Goal: Task Accomplishment & Management: Manage account settings

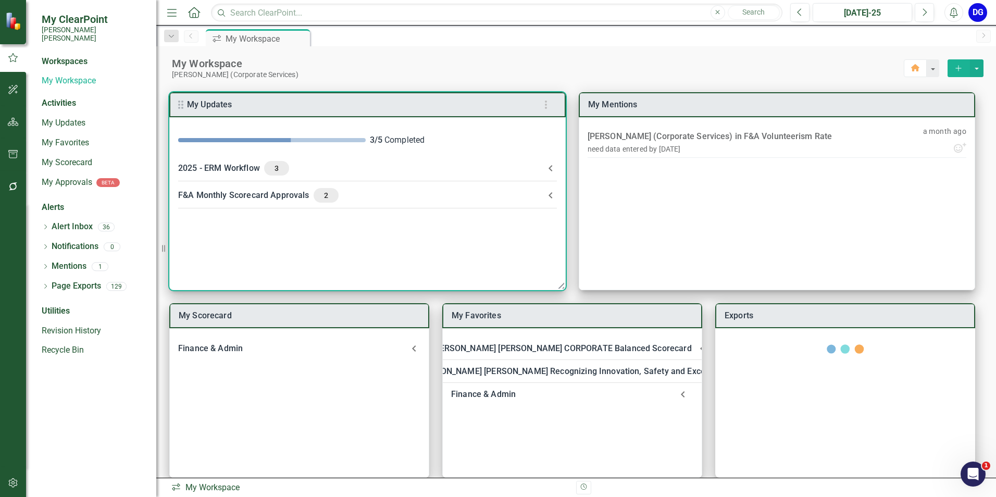
click at [277, 195] on div "F&A Monthly Scorecard Approvals 2" at bounding box center [361, 195] width 366 height 15
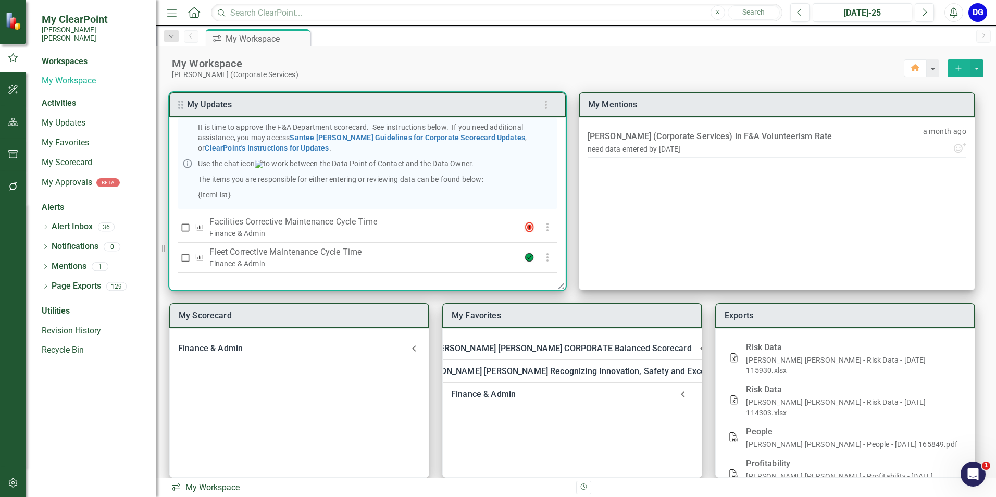
scroll to position [115, 0]
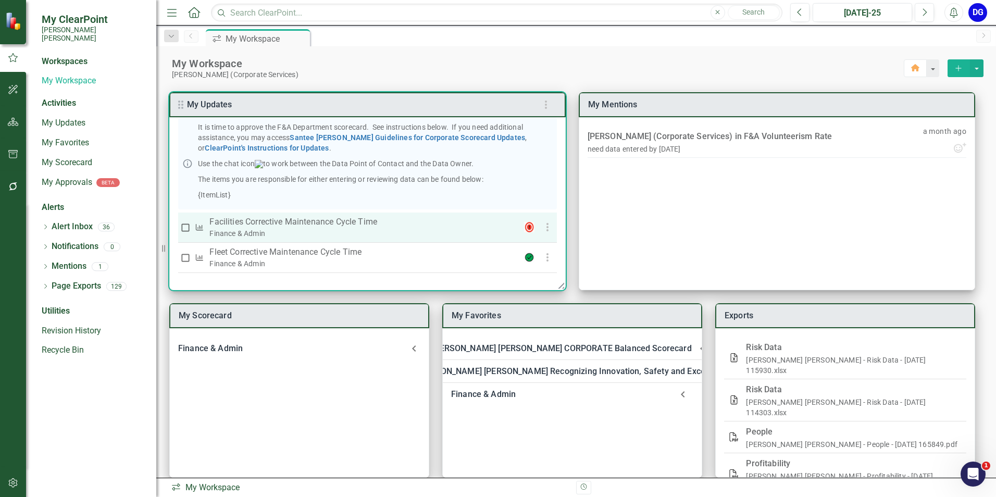
click at [327, 223] on p "Facilities Corrective Maintenance Cycle Time" at bounding box center [356, 222] width 295 height 13
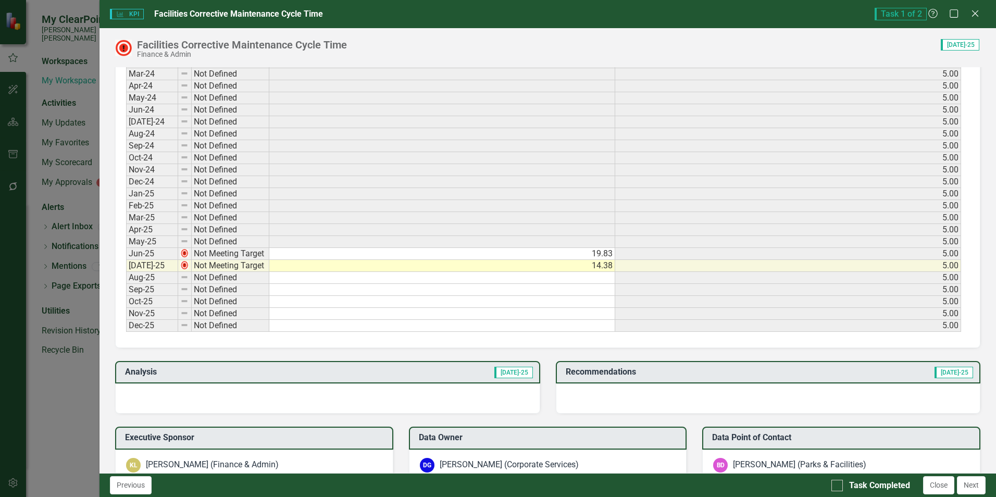
scroll to position [521, 0]
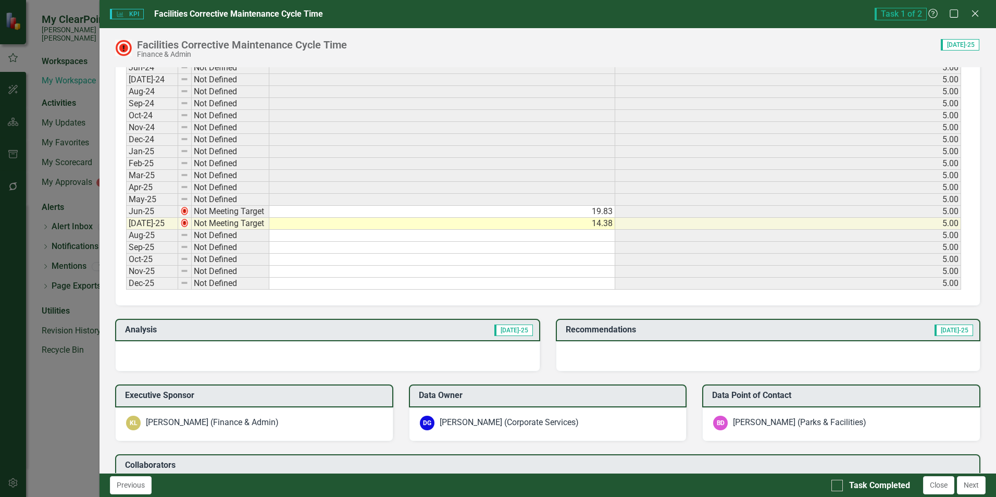
click at [360, 353] on div at bounding box center [327, 356] width 425 height 30
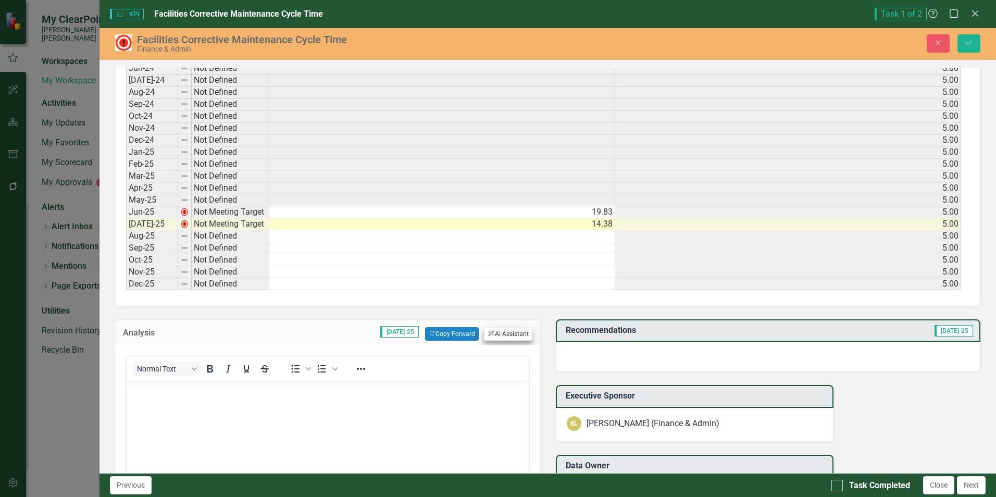
scroll to position [0, 0]
click at [511, 330] on button "ClearPoint AI AI Assistant" at bounding box center [508, 334] width 48 height 14
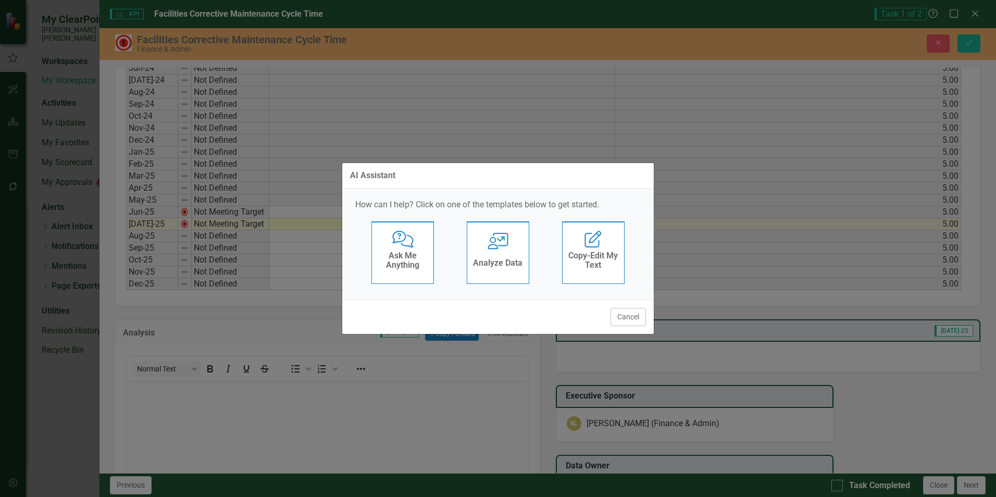
click at [505, 262] on h4 "Analyze Data" at bounding box center [497, 262] width 49 height 9
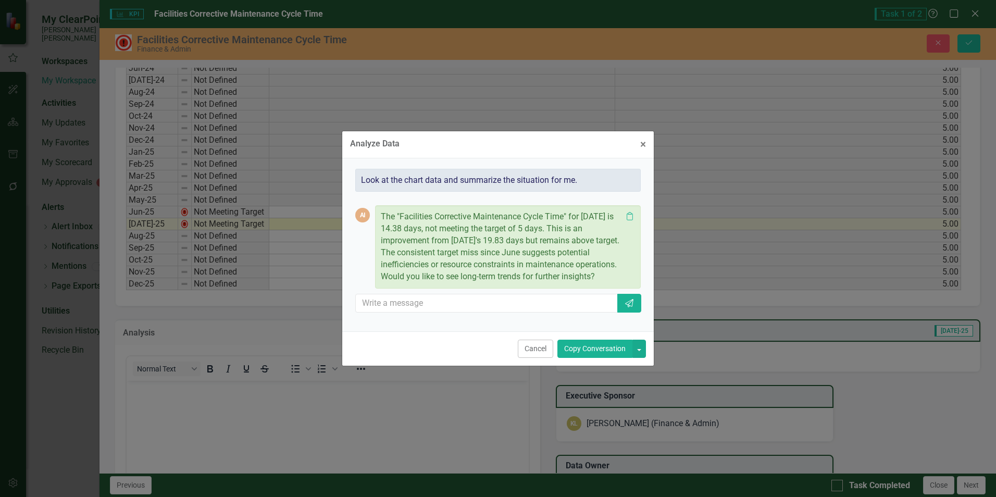
click at [584, 350] on button "Copy Conversation" at bounding box center [594, 349] width 75 height 18
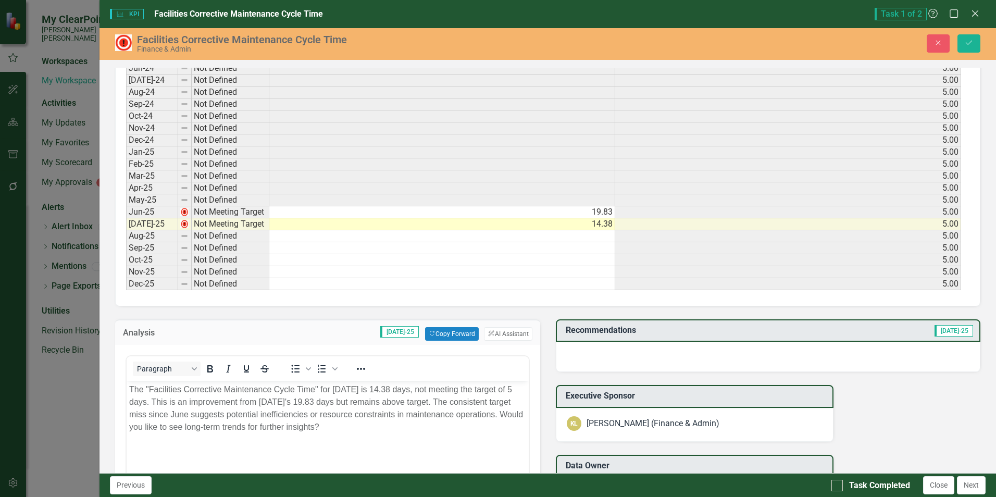
click at [343, 412] on p "The "Facilities Corrective Maintenance Cycle Time" for [DATE] is 14.38 days, no…" at bounding box center [327, 408] width 396 height 50
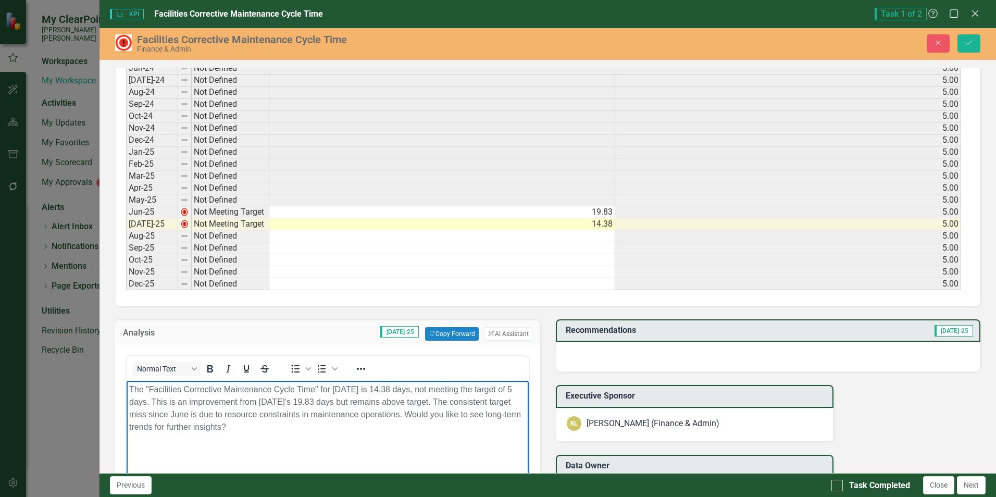
click at [265, 421] on p "The "Facilities Corrective Maintenance Cycle Time" for [DATE] is 14.38 days, no…" at bounding box center [327, 408] width 396 height 50
click at [608, 354] on div at bounding box center [768, 357] width 425 height 30
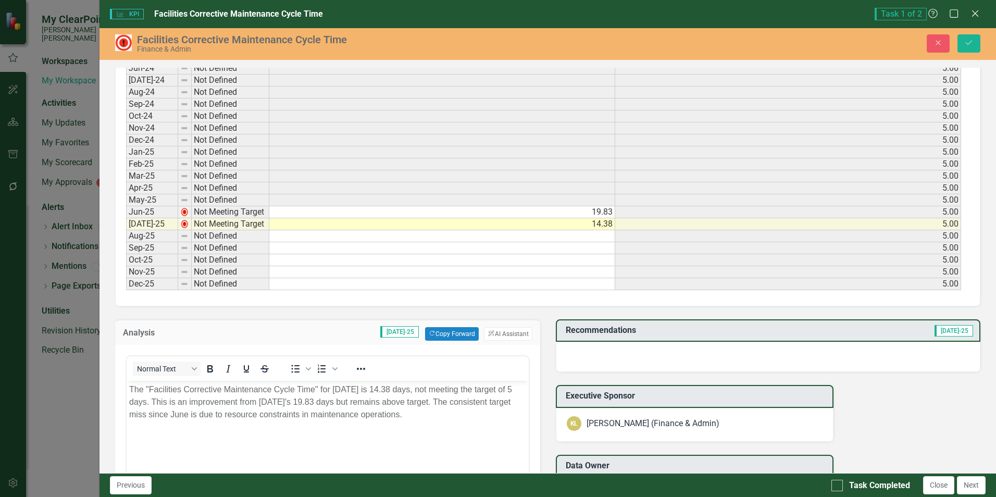
click at [608, 354] on div at bounding box center [768, 357] width 425 height 30
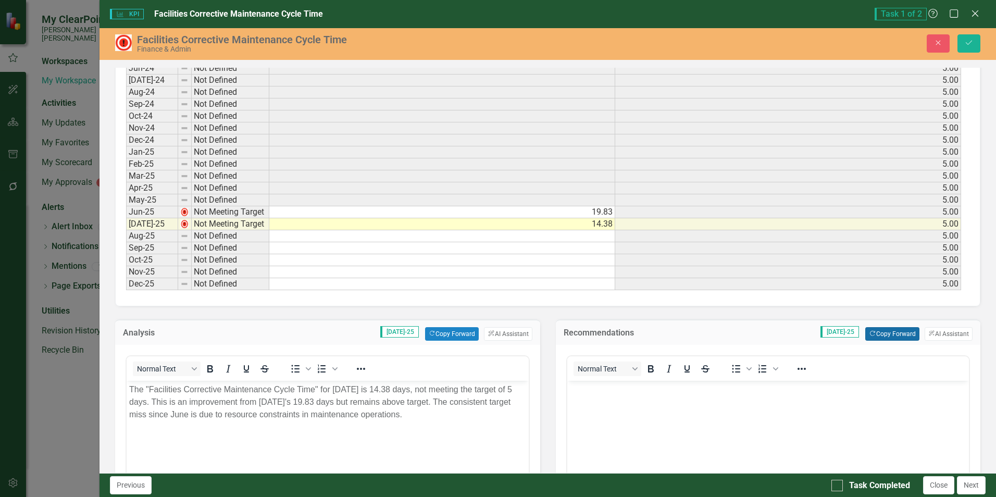
click at [887, 332] on button "Copy Forward Copy Forward" at bounding box center [892, 334] width 54 height 14
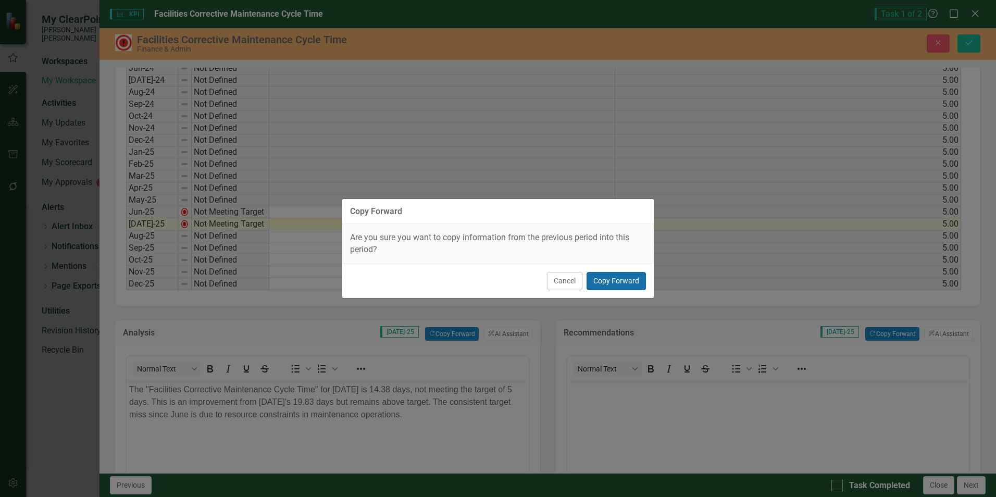
click at [626, 280] on button "Copy Forward" at bounding box center [616, 281] width 59 height 18
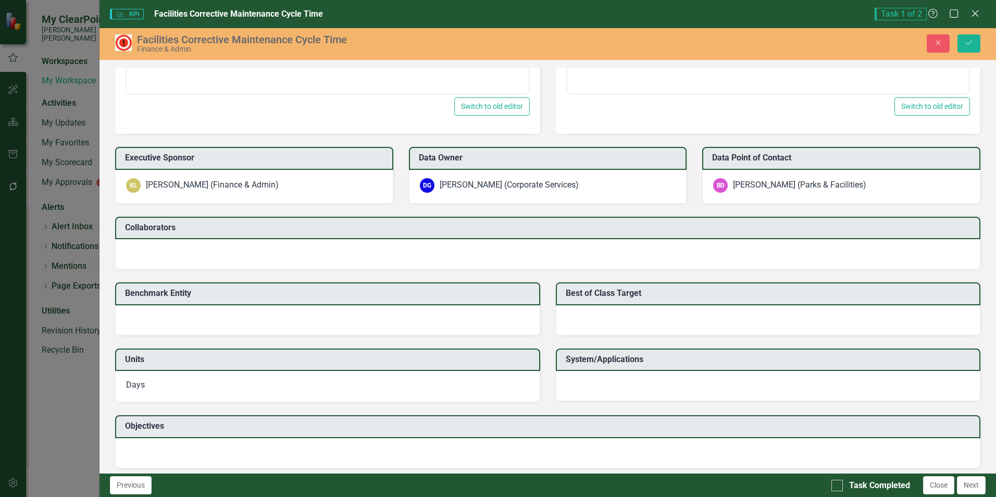
scroll to position [886, 0]
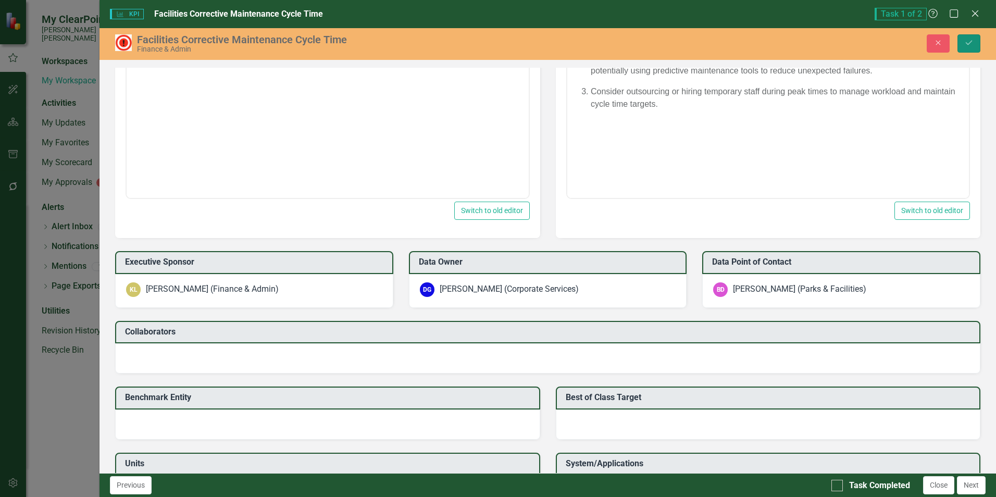
click at [973, 42] on icon "Save" at bounding box center [968, 42] width 9 height 7
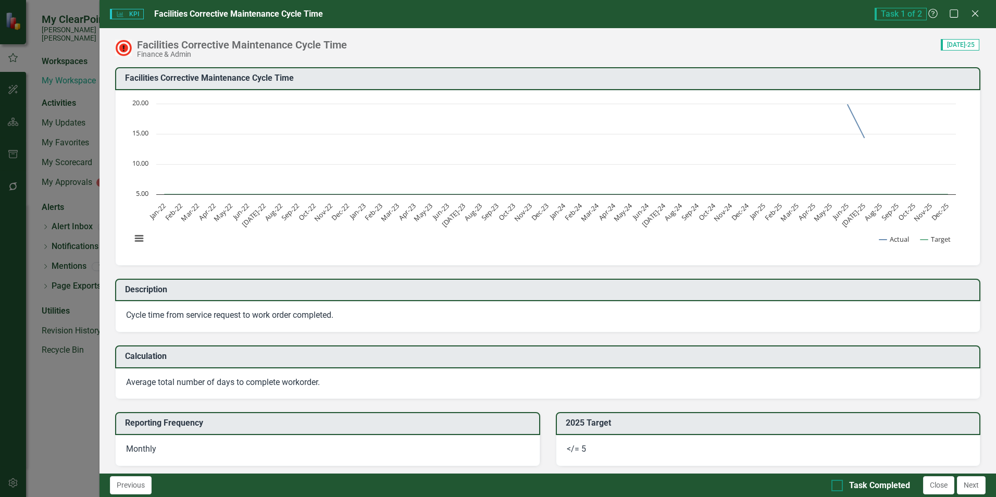
click at [840, 486] on div at bounding box center [836, 485] width 11 height 11
click at [838, 486] on input "Task Completed" at bounding box center [834, 483] width 7 height 7
checkbox input "true"
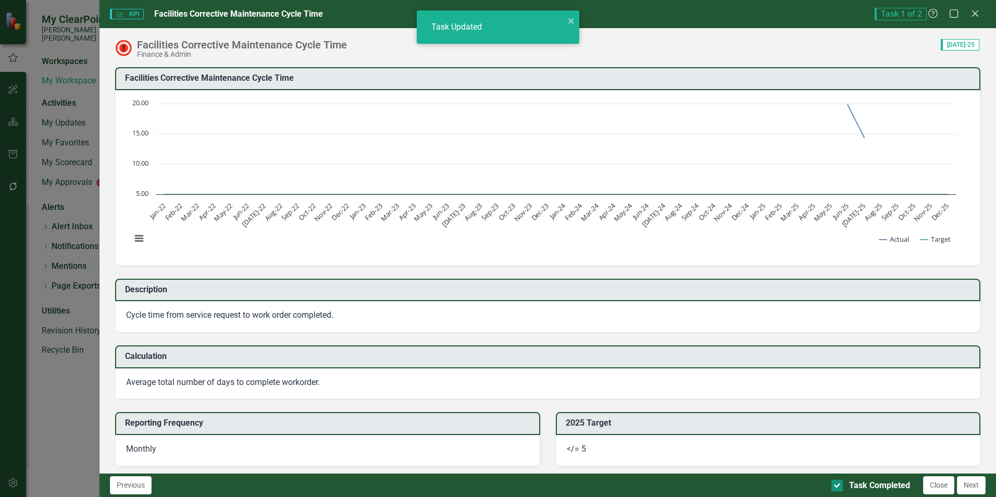
checkbox input "true"
click at [976, 487] on button "Next" at bounding box center [971, 485] width 29 height 18
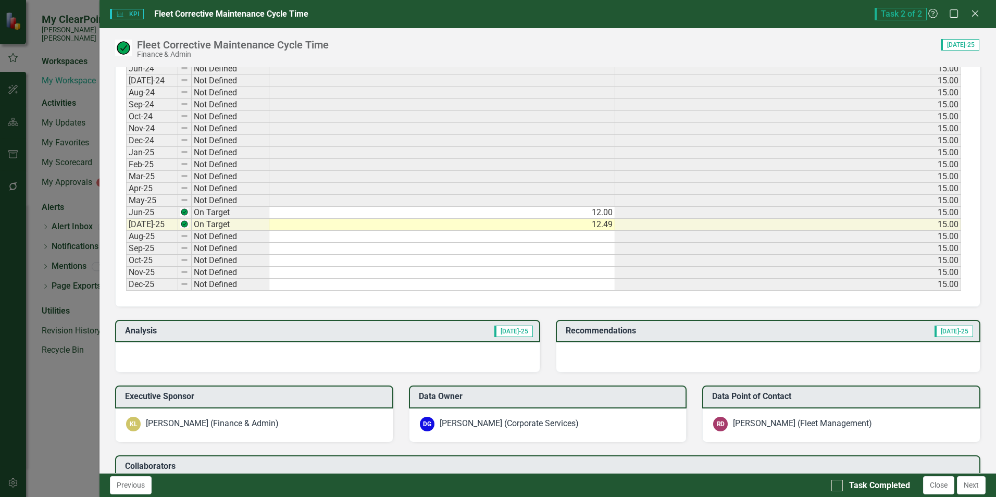
scroll to position [521, 0]
click at [158, 351] on div at bounding box center [327, 356] width 425 height 30
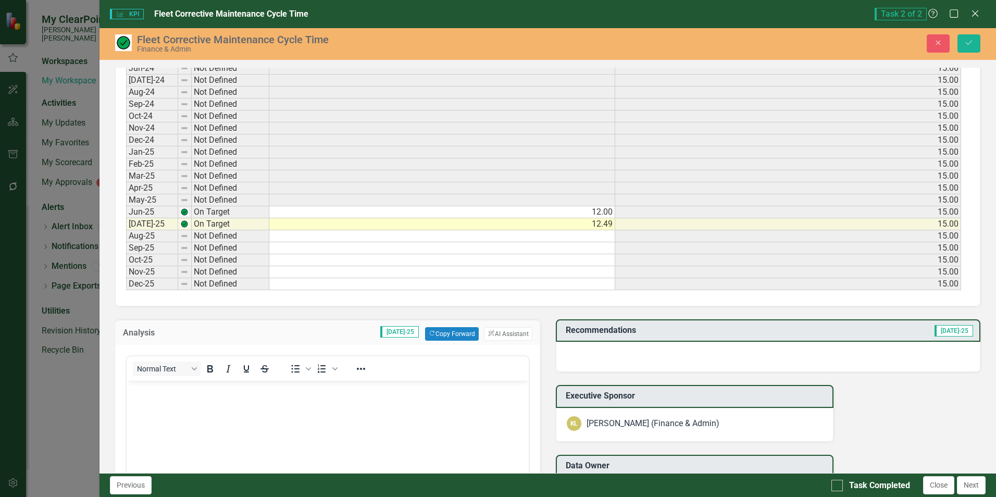
scroll to position [0, 0]
click at [495, 329] on button "ClearPoint AI AI Assistant" at bounding box center [508, 334] width 48 height 14
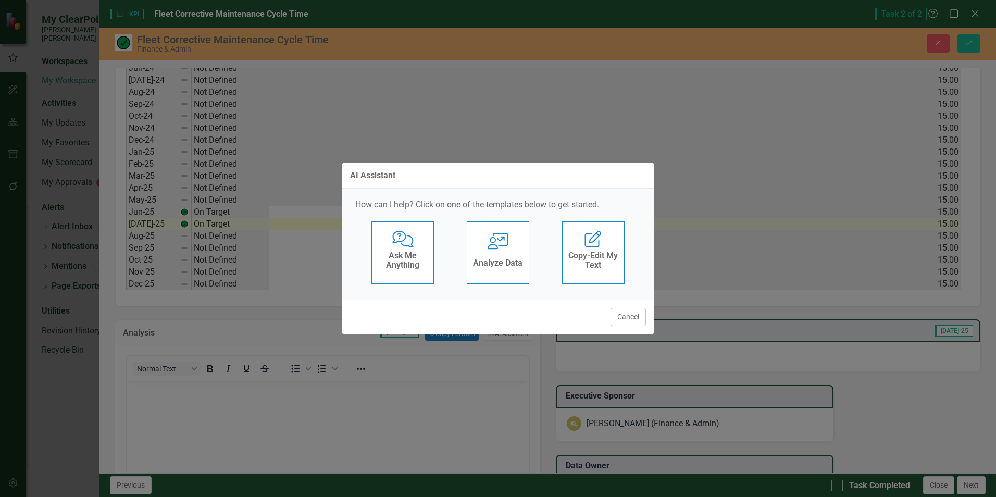
click at [500, 266] on h4 "Analyze Data" at bounding box center [497, 262] width 49 height 9
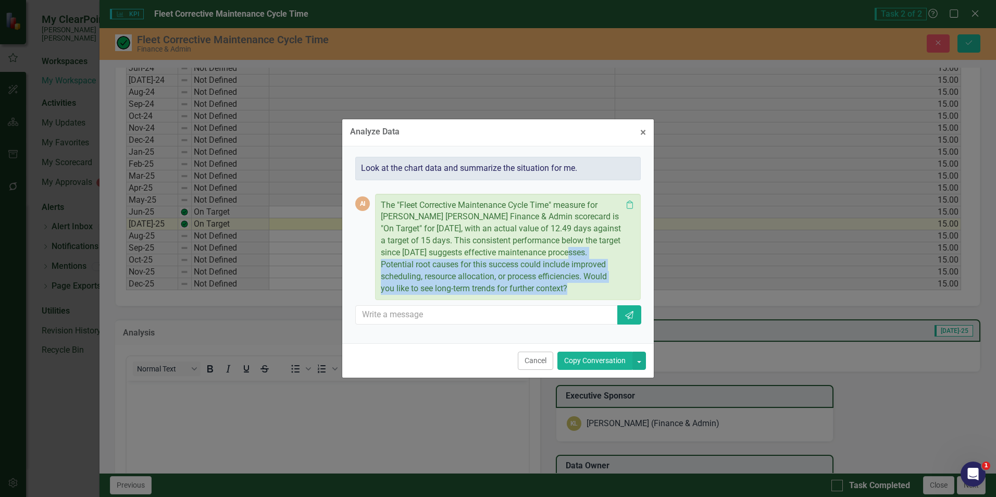
drag, startPoint x: 584, startPoint y: 253, endPoint x: 625, endPoint y: 284, distance: 51.7
click at [625, 284] on div "The "Fleet Corrective Maintenance Cycle Time" measure for [PERSON_NAME] [PERSON…" at bounding box center [508, 247] width 254 height 95
click at [605, 362] on button "Copy Conversation" at bounding box center [594, 361] width 75 height 18
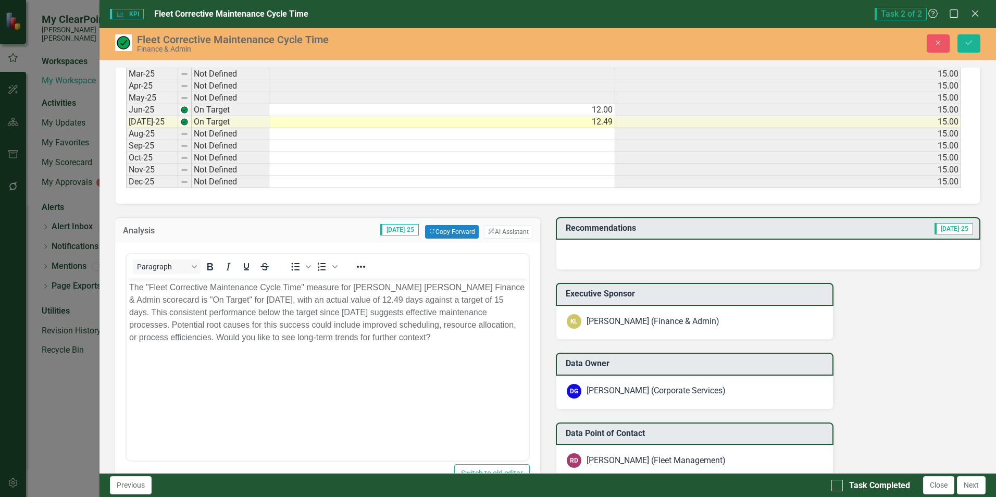
scroll to position [625, 0]
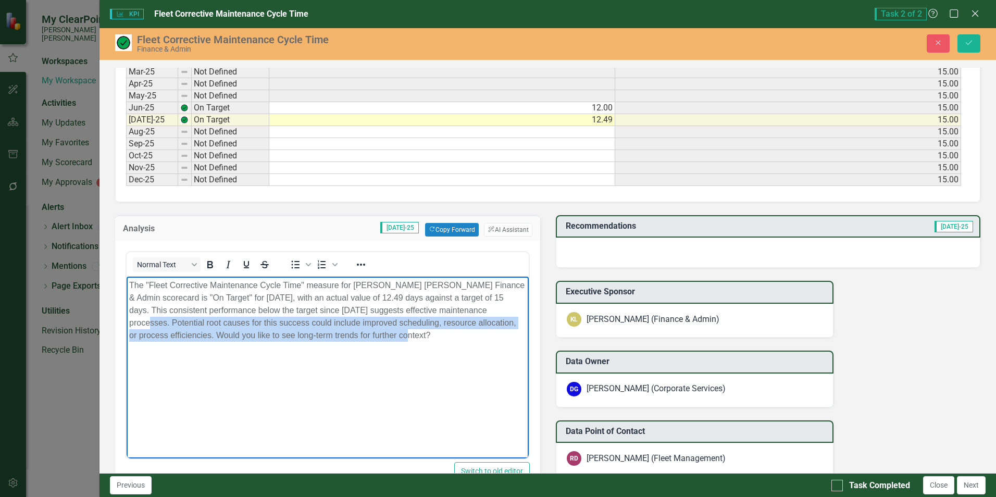
drag, startPoint x: 465, startPoint y: 307, endPoint x: 513, endPoint y: 333, distance: 54.5
click at [513, 333] on p "The "Fleet Corrective Maintenance Cycle Time" measure for [PERSON_NAME] [PERSON…" at bounding box center [327, 310] width 396 height 63
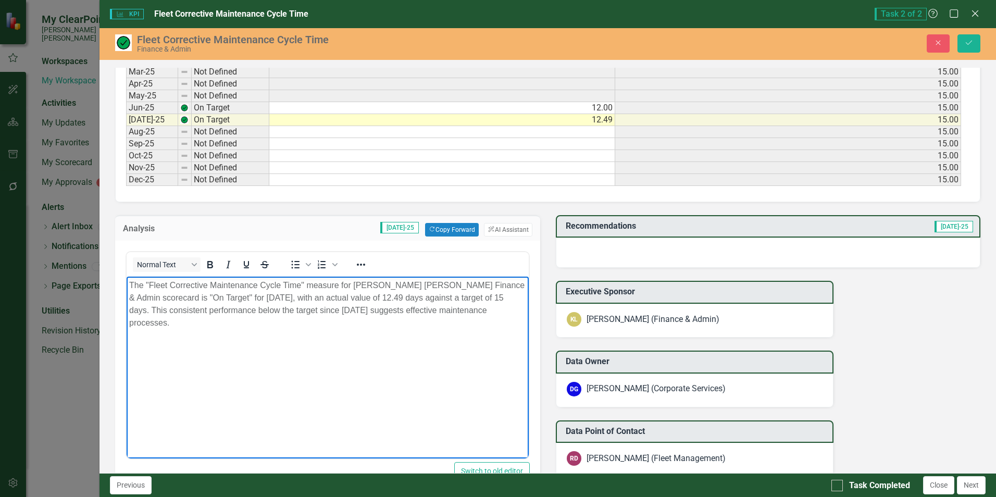
click at [604, 246] on div at bounding box center [768, 253] width 425 height 30
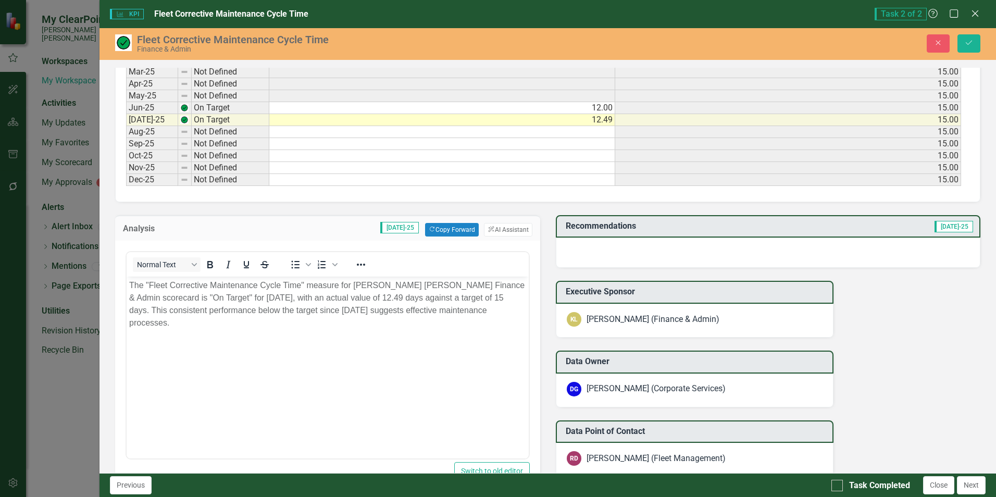
click at [661, 246] on div at bounding box center [768, 253] width 425 height 30
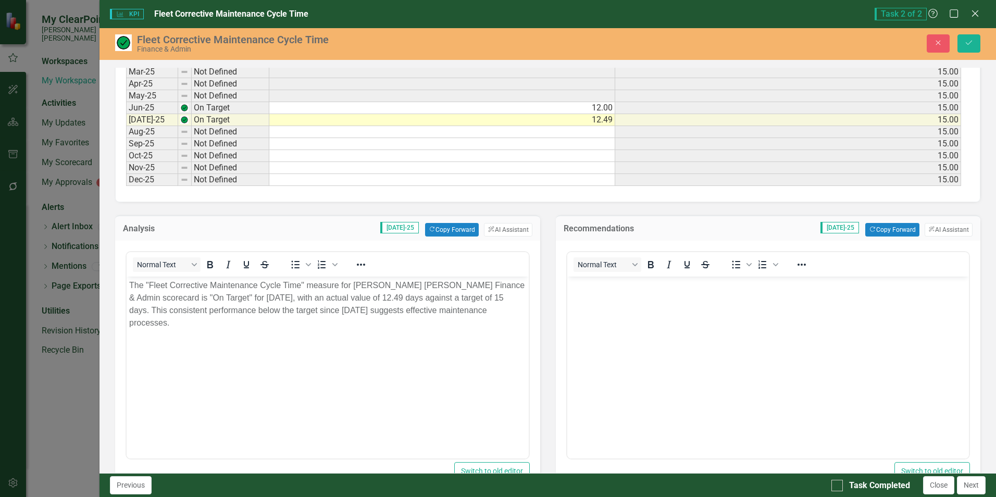
scroll to position [0, 0]
click at [881, 228] on button "Copy Forward Copy Forward" at bounding box center [892, 230] width 54 height 14
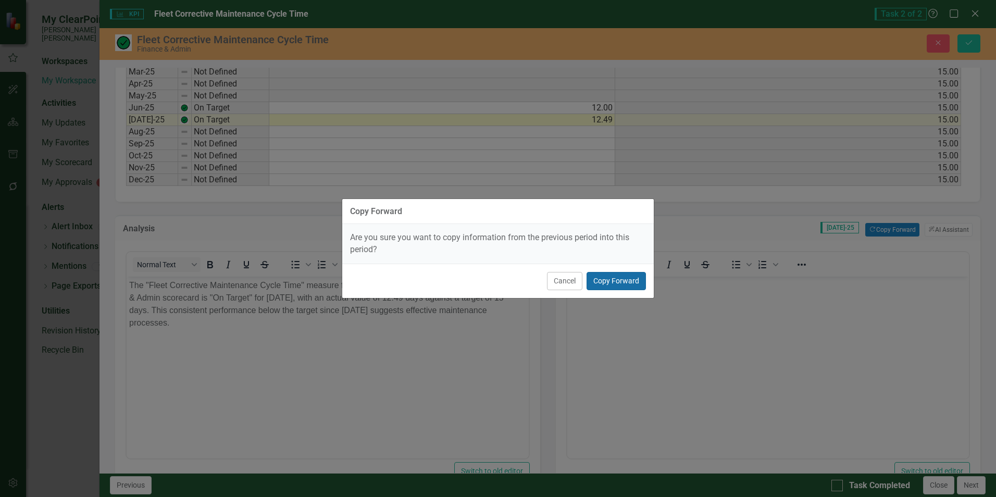
click at [625, 280] on button "Copy Forward" at bounding box center [616, 281] width 59 height 18
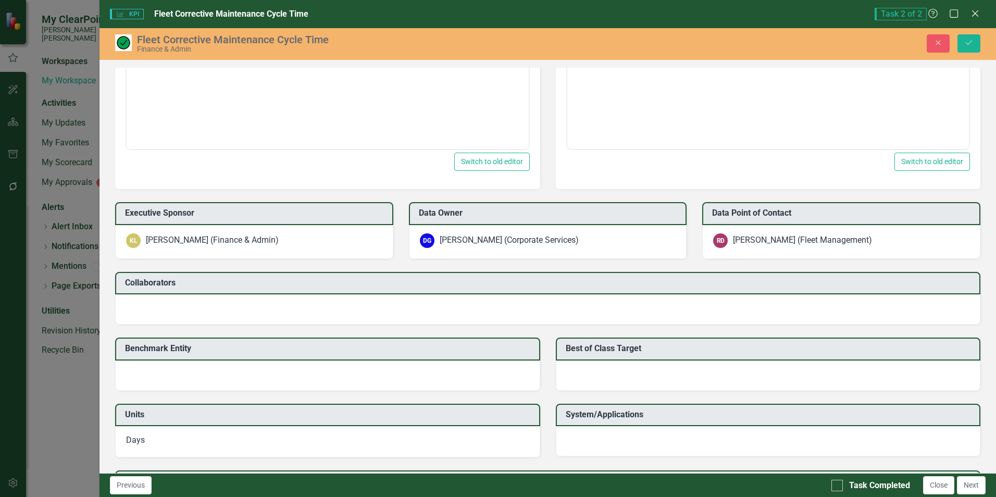
scroll to position [938, 0]
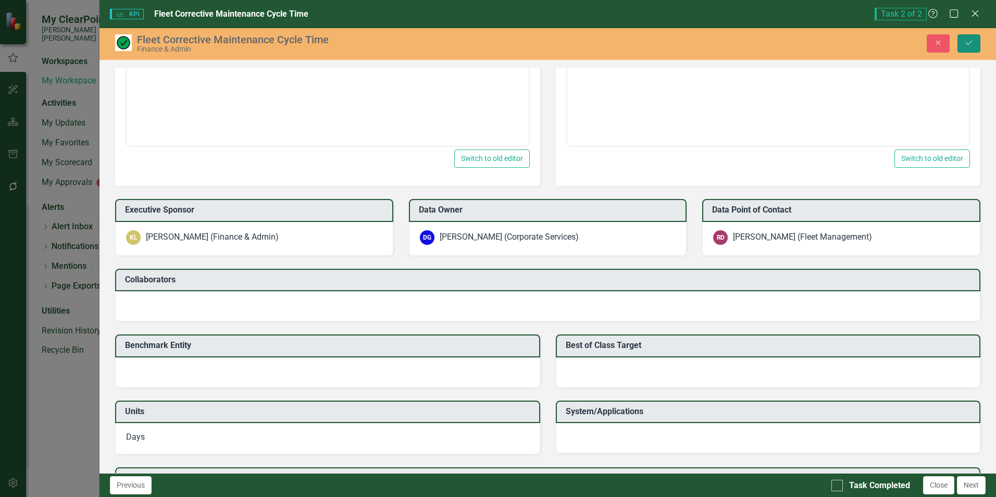
click at [973, 45] on icon "Save" at bounding box center [968, 42] width 9 height 7
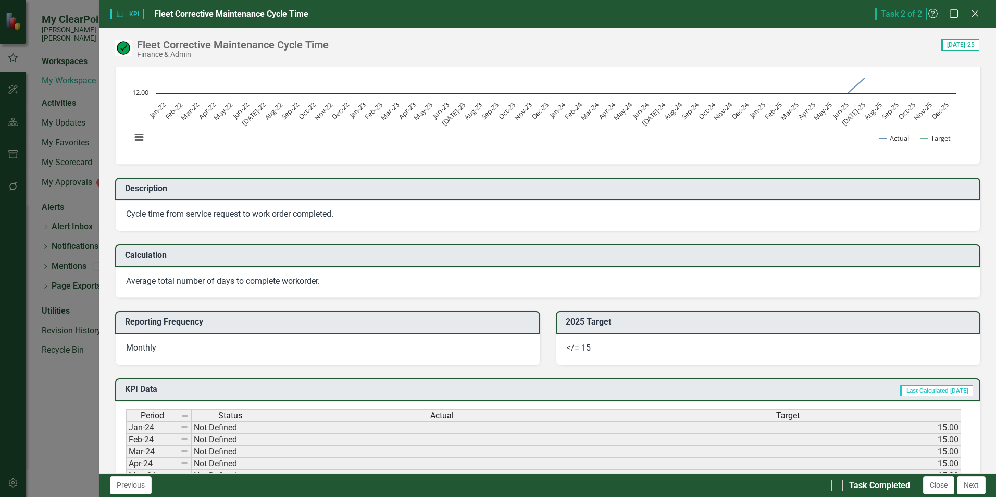
scroll to position [104, 0]
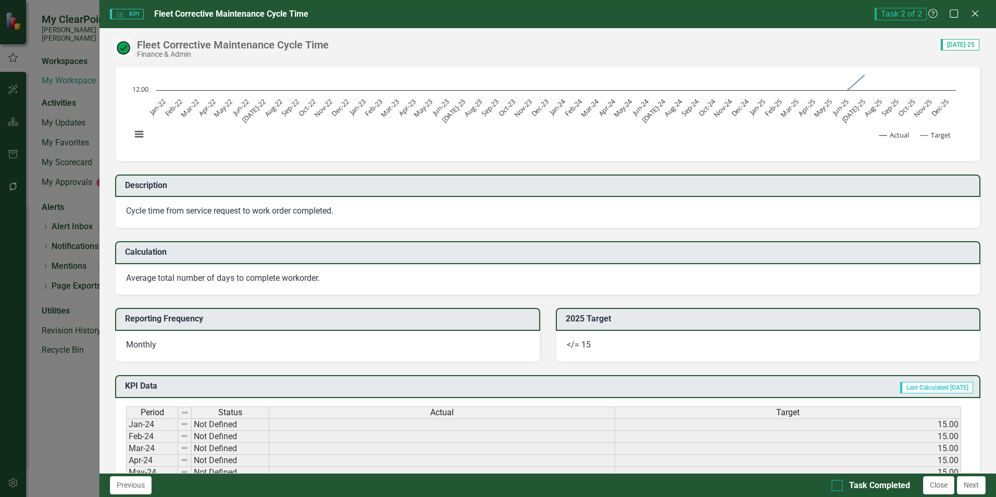
click at [838, 487] on div at bounding box center [836, 485] width 11 height 11
click at [838, 487] on input "Task Completed" at bounding box center [834, 483] width 7 height 7
checkbox input "true"
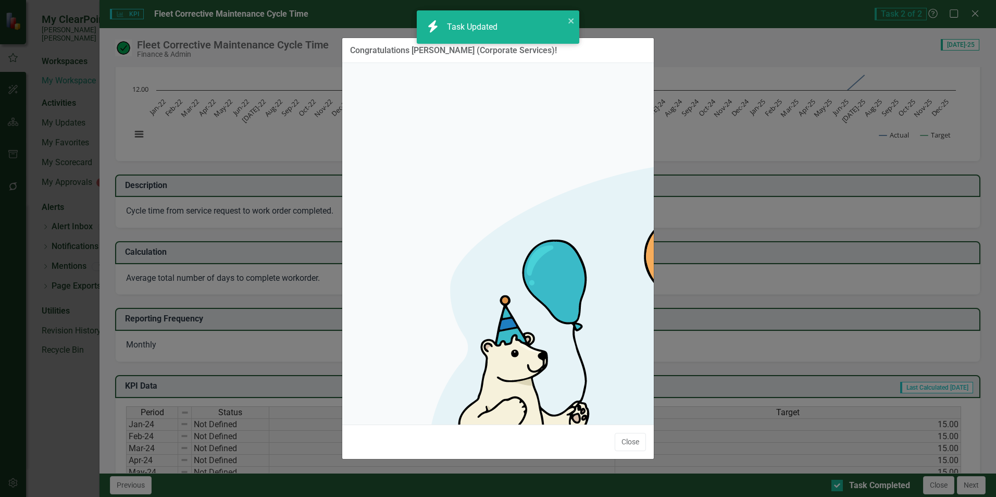
checkbox input "true"
click at [633, 433] on button "Close" at bounding box center [630, 442] width 31 height 18
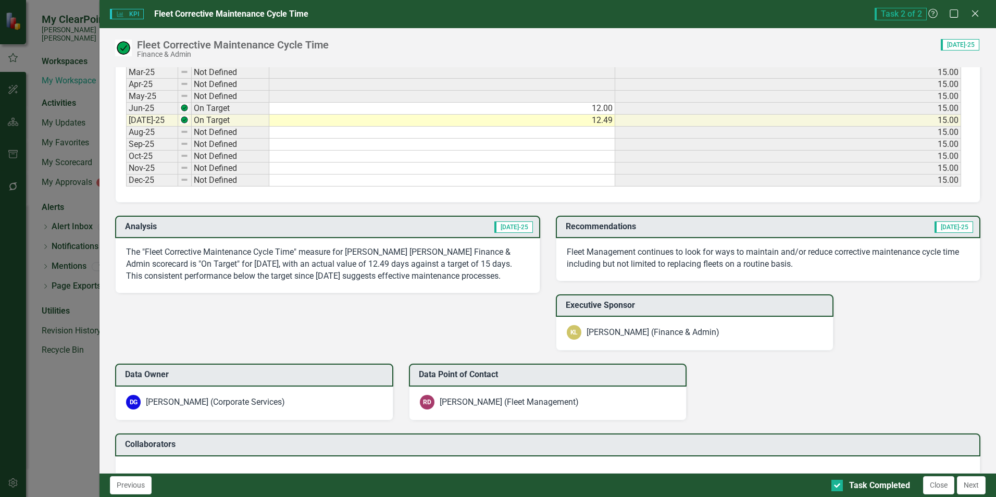
scroll to position [625, 0]
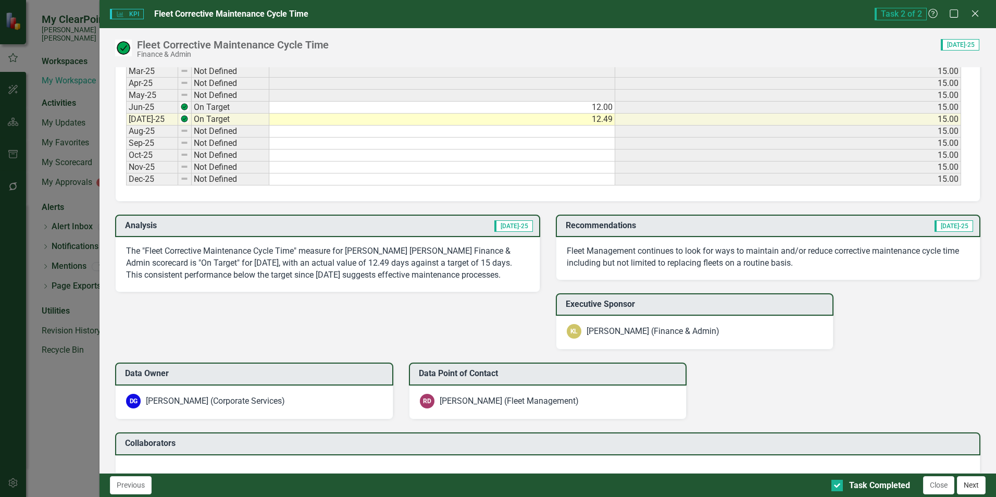
click at [972, 484] on button "Next" at bounding box center [971, 485] width 29 height 18
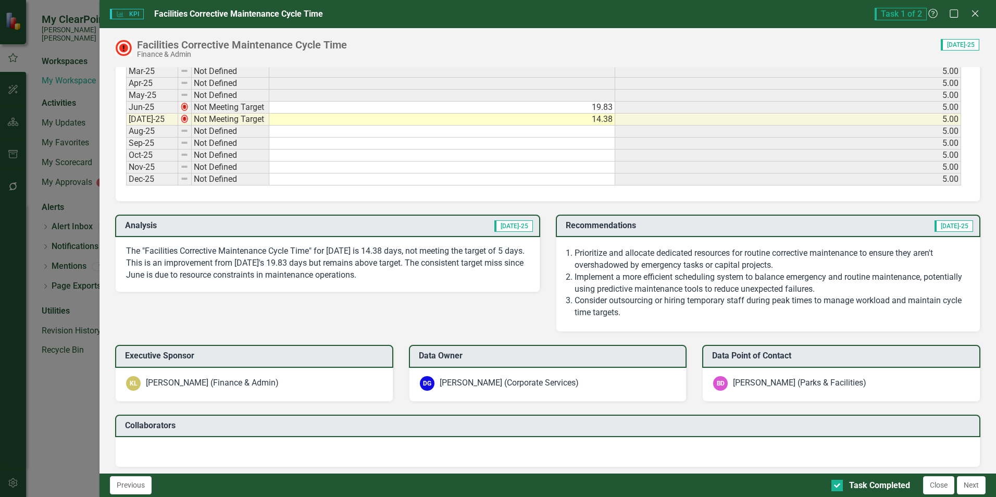
scroll to position [729, 0]
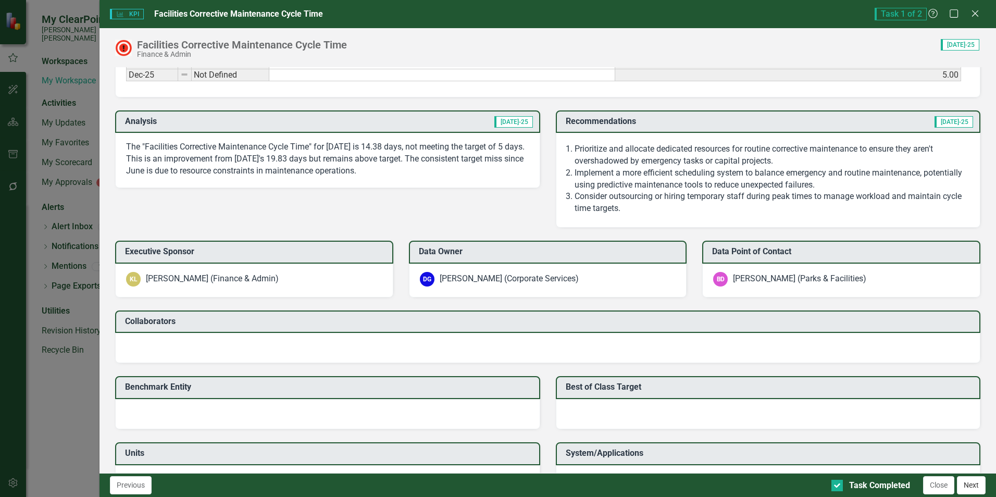
click at [969, 485] on button "Next" at bounding box center [971, 485] width 29 height 18
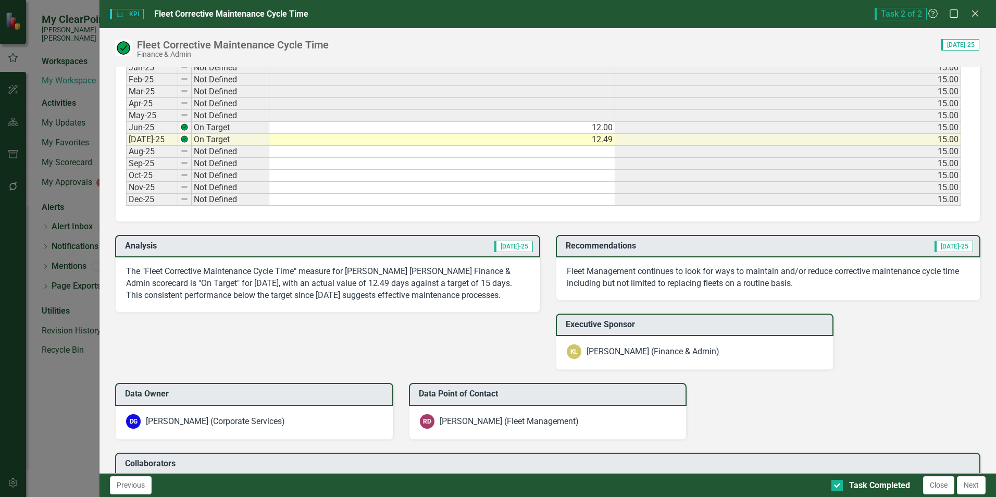
scroll to position [625, 0]
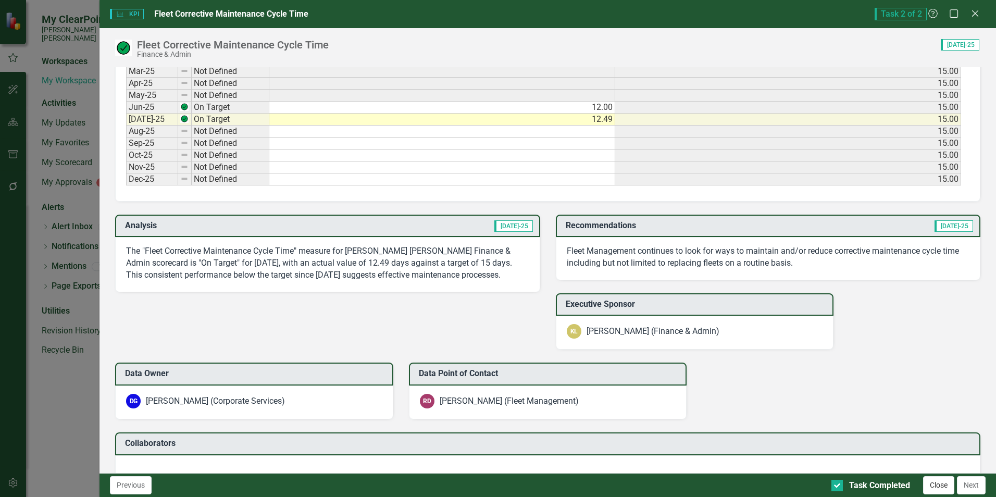
click at [942, 483] on button "Close" at bounding box center [938, 485] width 31 height 18
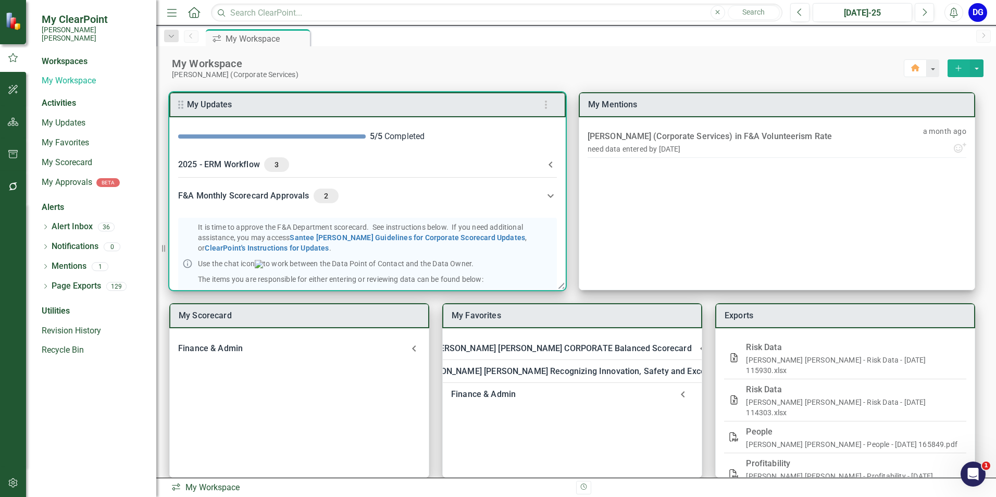
scroll to position [0, 0]
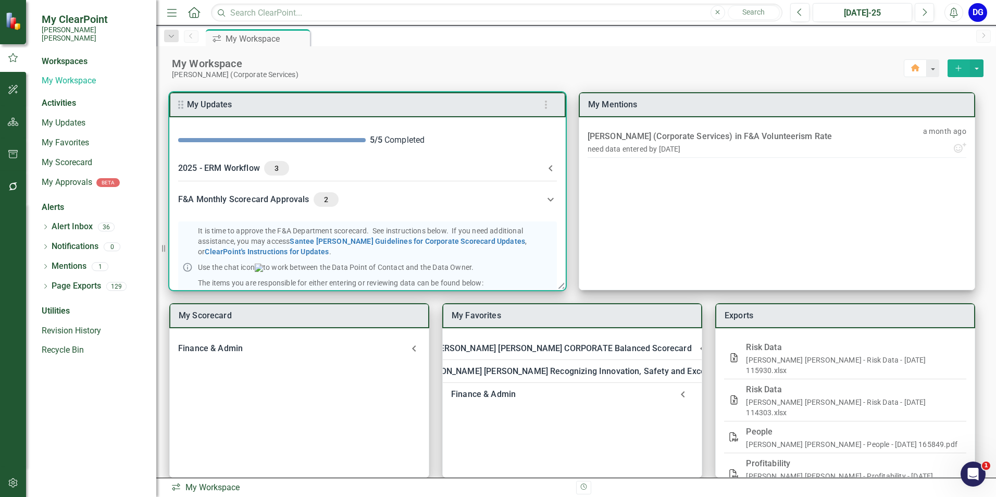
click at [549, 166] on icon at bounding box center [551, 168] width 4 height 6
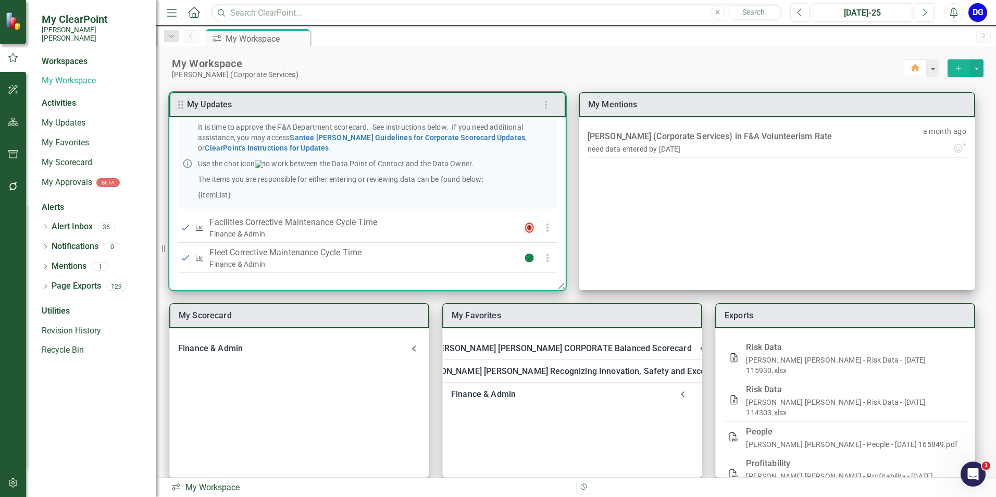
scroll to position [13, 0]
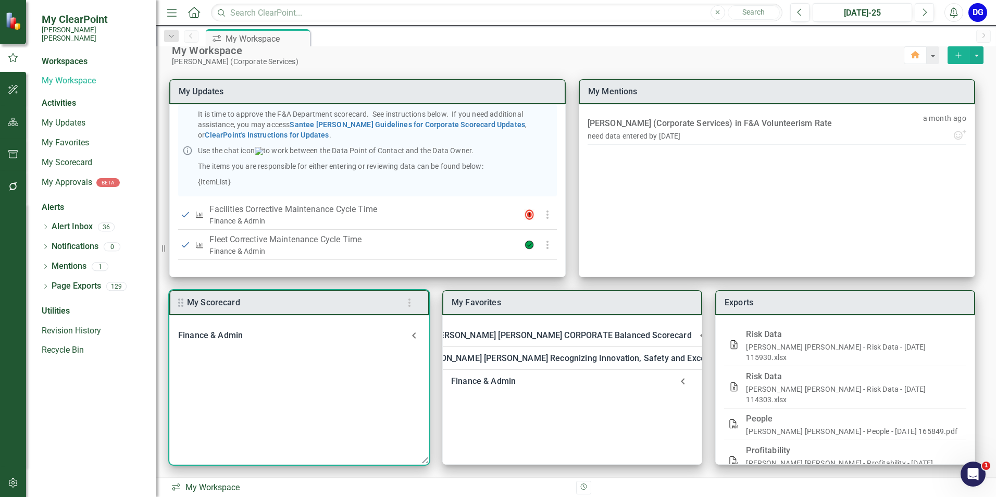
click at [222, 334] on div "Finance & Admin" at bounding box center [293, 335] width 230 height 15
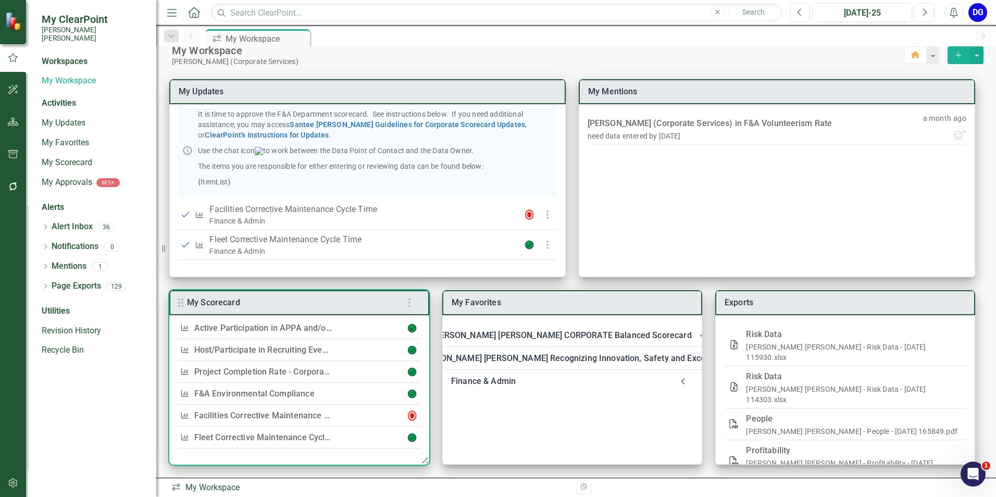
scroll to position [69, 0]
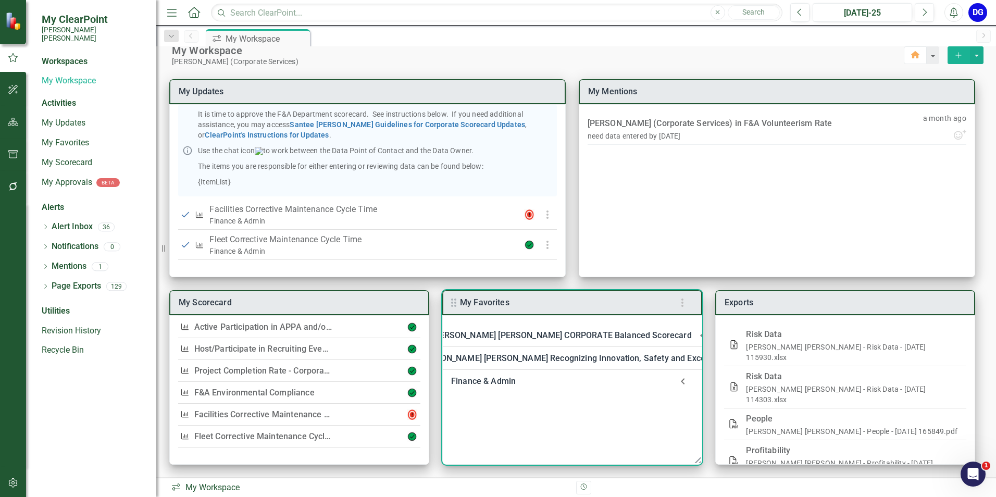
click at [496, 374] on div "Finance & Admin" at bounding box center [561, 381] width 221 height 15
click at [499, 408] on link "Welcome to F&A Departmental Scorecard" at bounding box center [555, 409] width 159 height 10
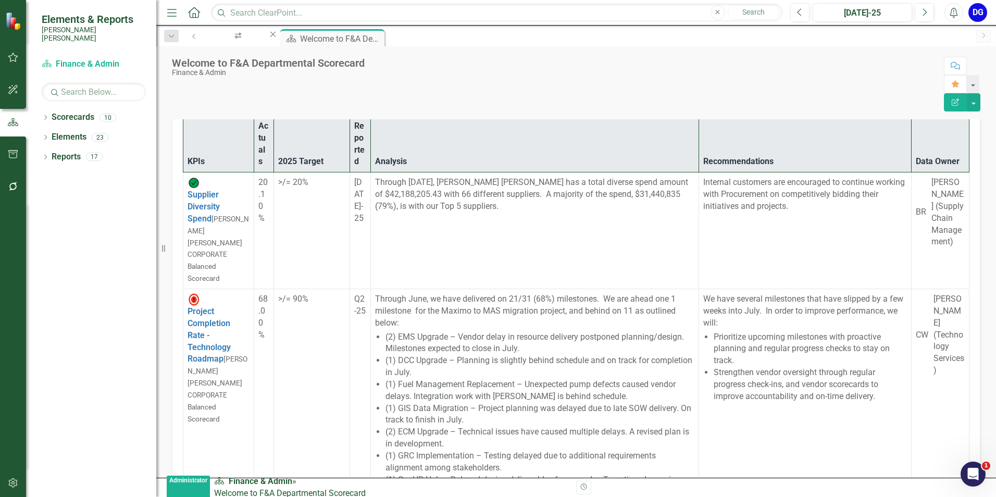
scroll to position [2688, 0]
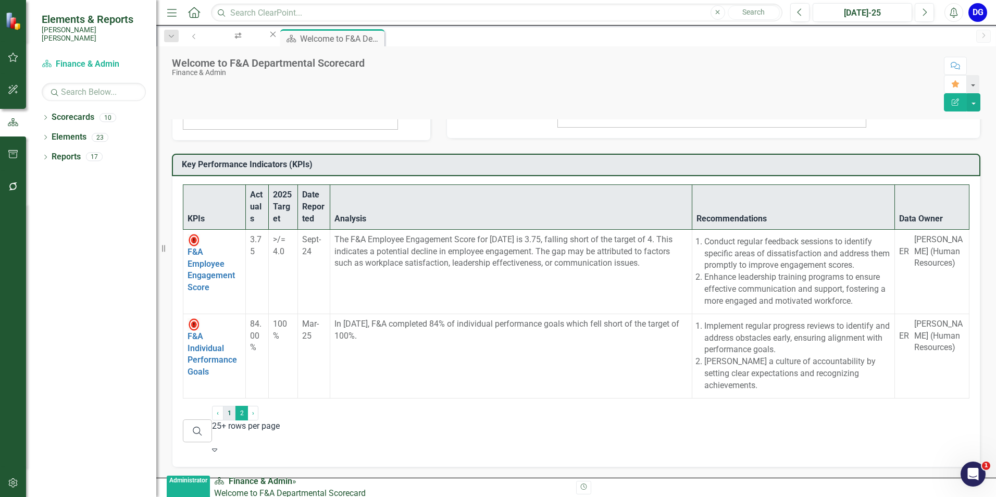
click at [235, 420] on link "1" at bounding box center [229, 413] width 13 height 15
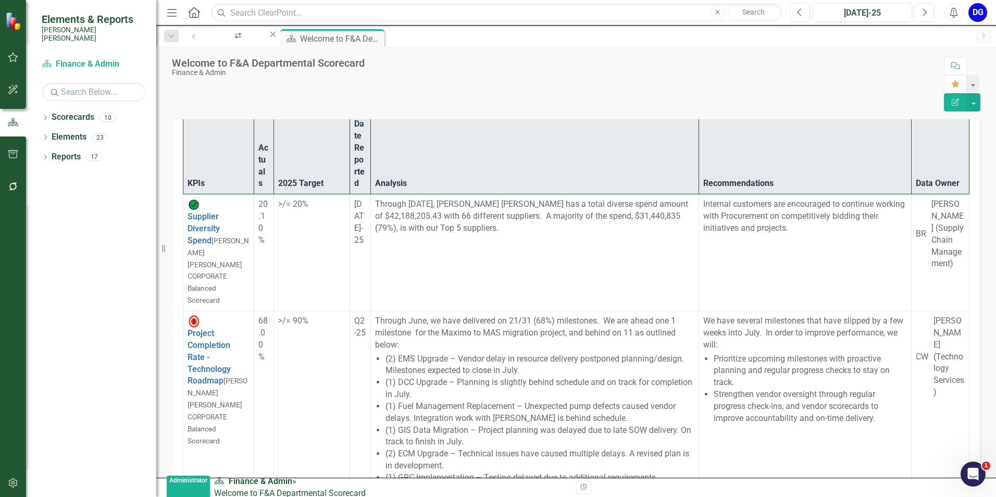
scroll to position [2448, 0]
click at [11, 186] on icon "button" at bounding box center [13, 186] width 11 height 8
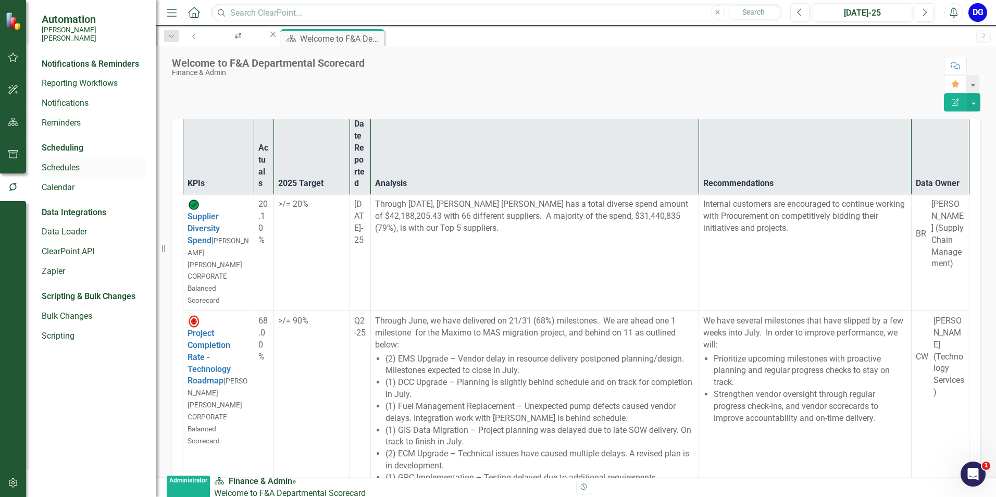
click at [71, 162] on link "Schedules" at bounding box center [94, 168] width 104 height 12
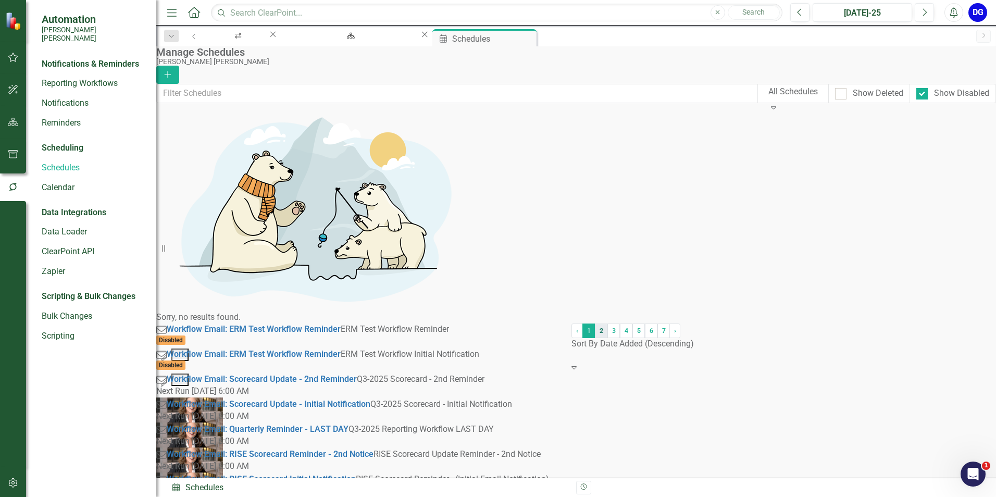
click at [595, 338] on link "2" at bounding box center [601, 330] width 13 height 15
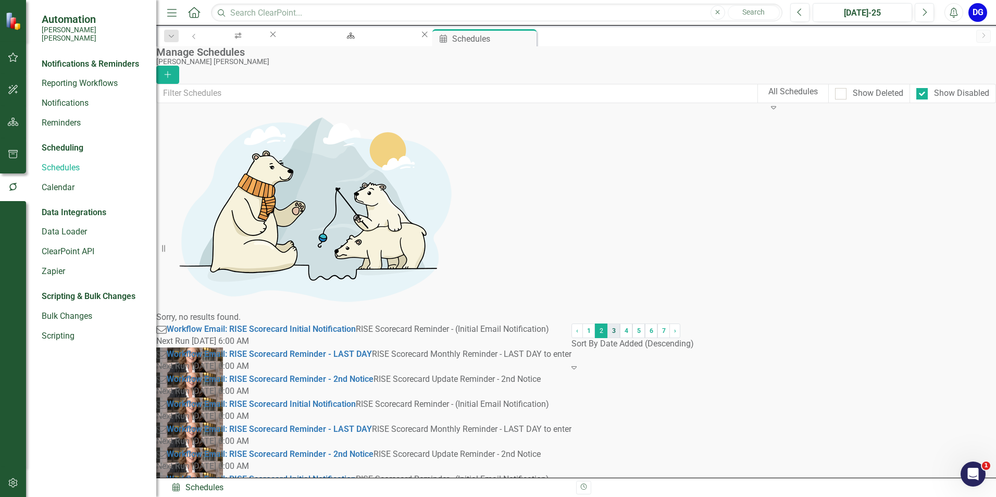
click at [607, 338] on link "3" at bounding box center [613, 330] width 13 height 15
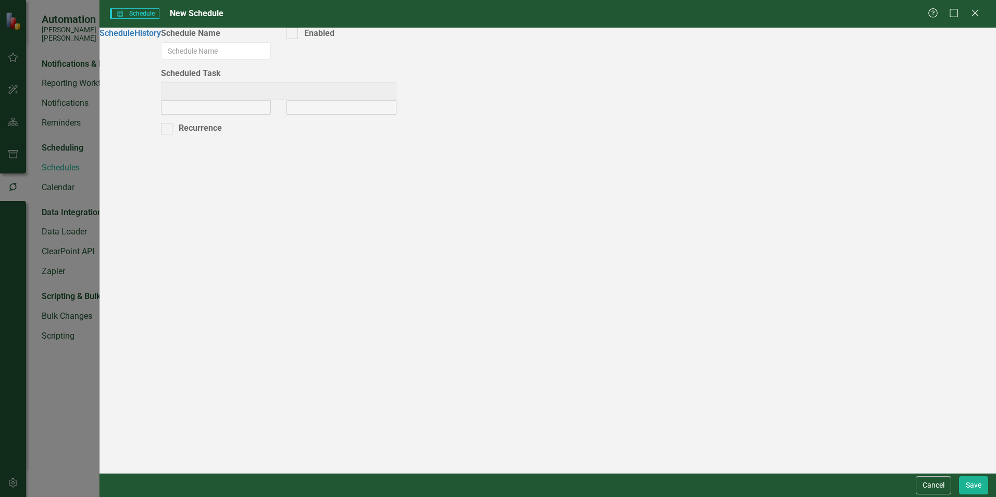
type input "Briefing Book: F&A Monthly Report"
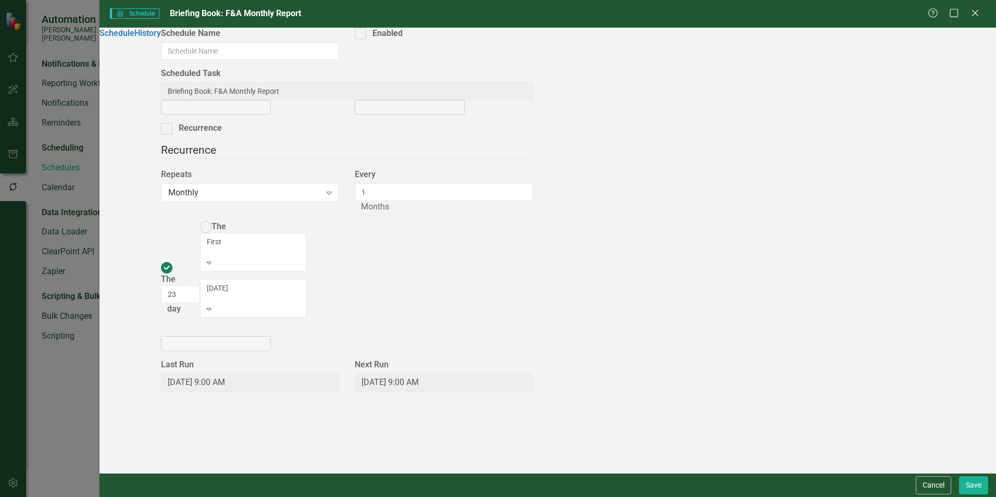
type input "Briefing Book: F&A Monthly Report"
checkbox input "true"
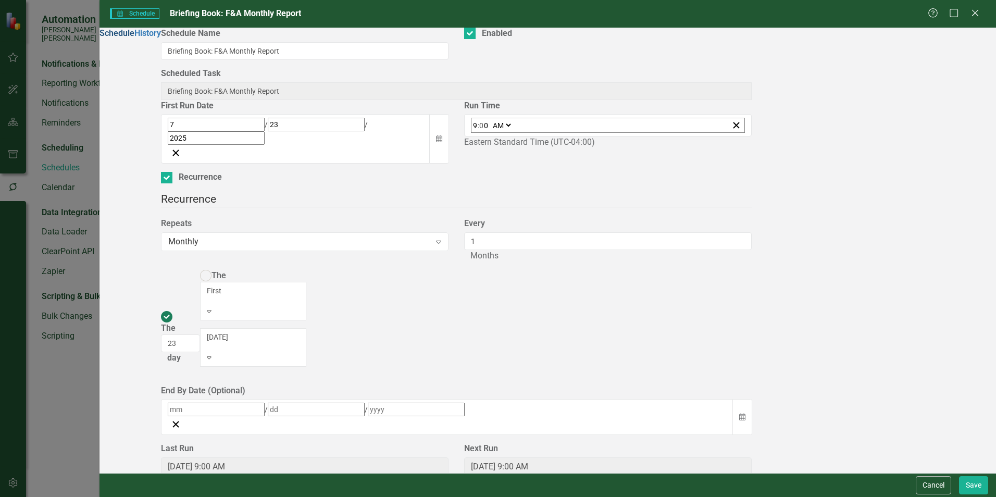
click at [129, 36] on link "Schedule" at bounding box center [116, 33] width 35 height 10
click at [135, 38] on link "History" at bounding box center [147, 33] width 27 height 10
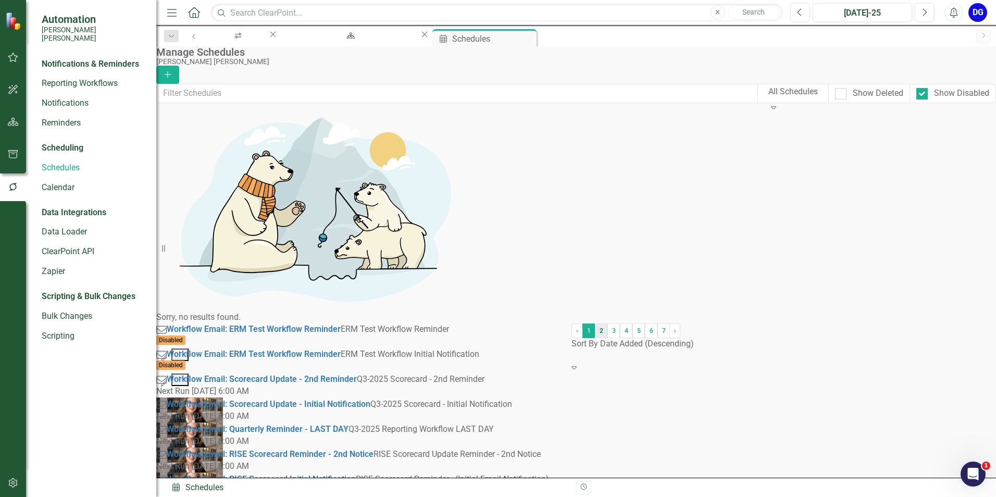
click at [595, 338] on link "2" at bounding box center [601, 330] width 13 height 15
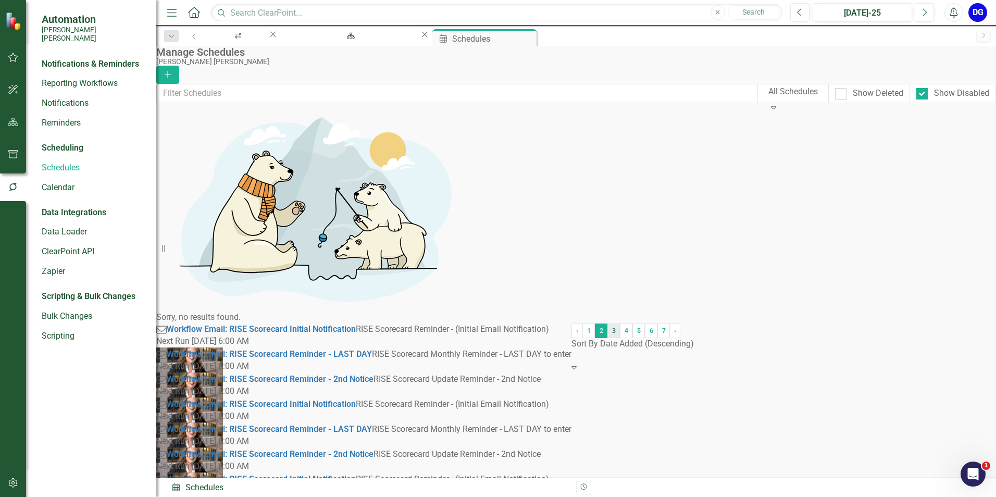
click at [607, 338] on link "3" at bounding box center [613, 330] width 13 height 15
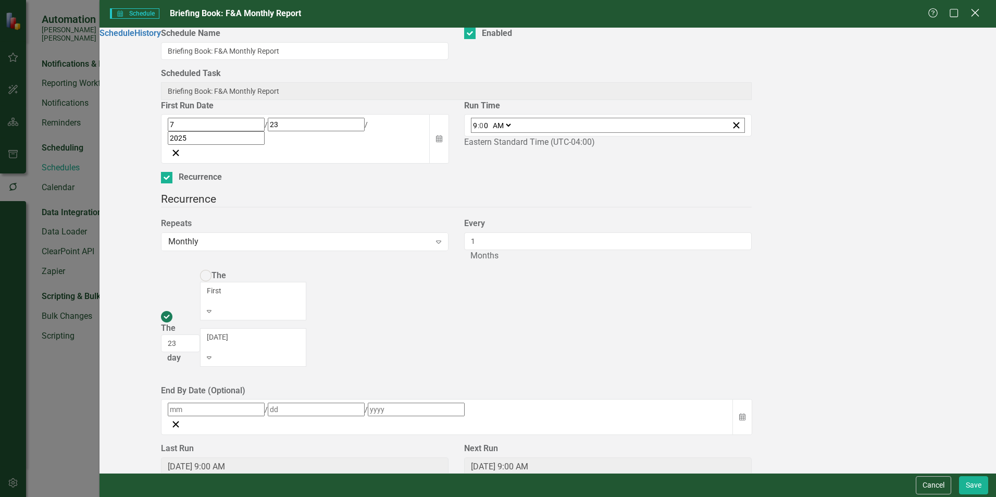
click at [975, 14] on icon at bounding box center [975, 13] width 8 height 8
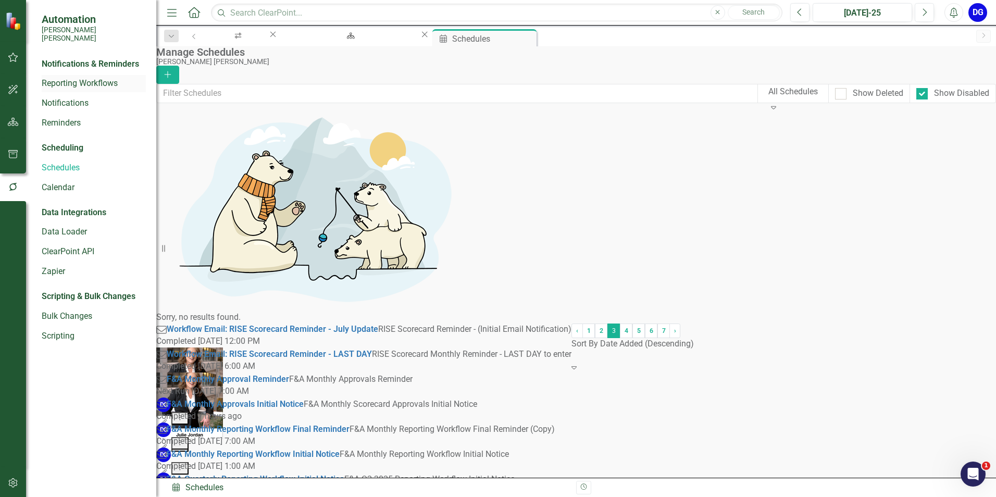
click at [115, 78] on link "Reporting Workflows" at bounding box center [94, 84] width 104 height 12
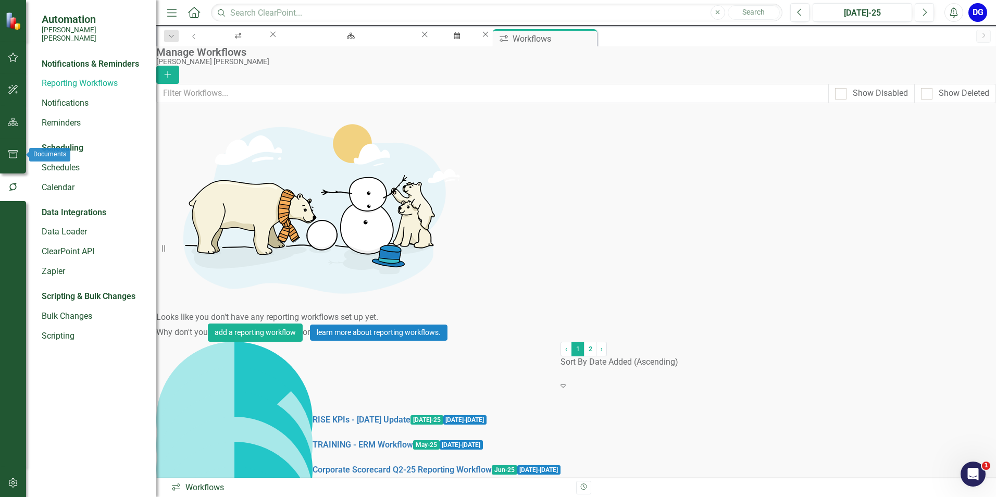
click at [13, 157] on icon "button" at bounding box center [13, 154] width 11 height 8
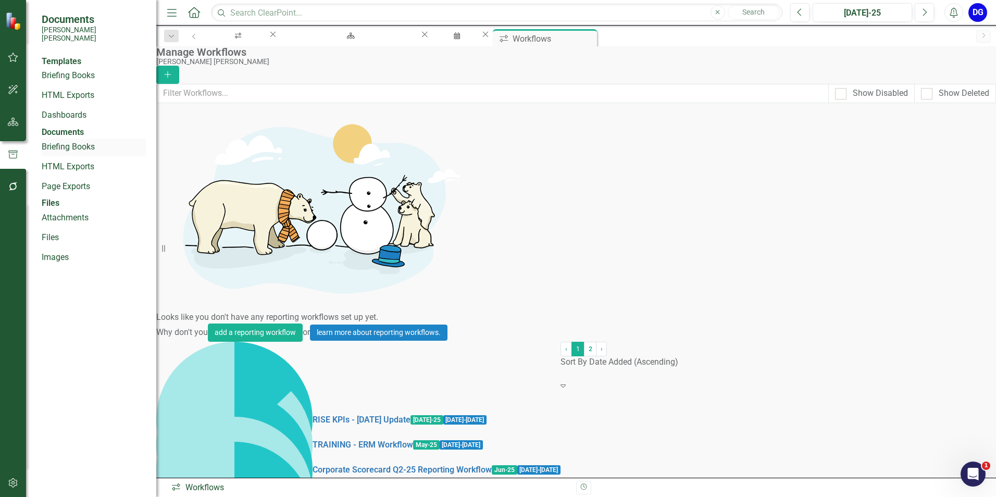
click at [84, 153] on link "Briefing Books" at bounding box center [94, 147] width 104 height 12
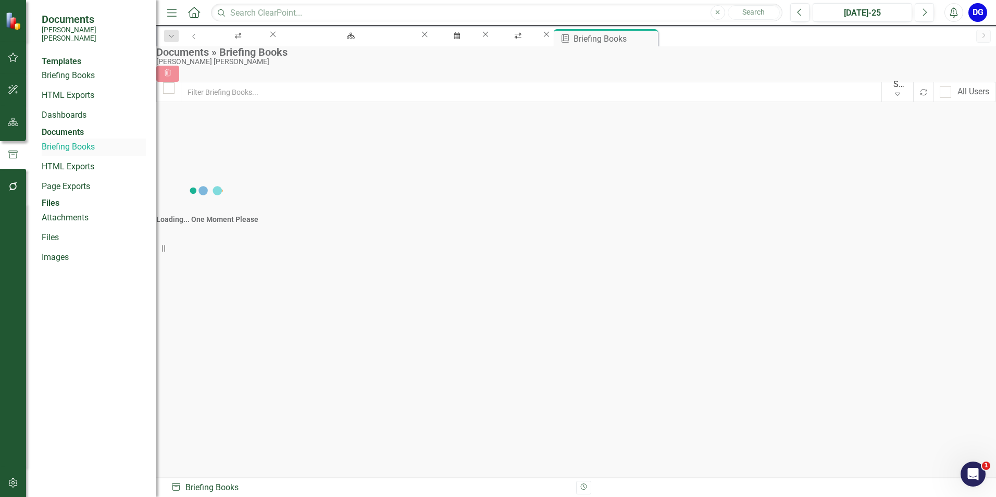
checkbox input "false"
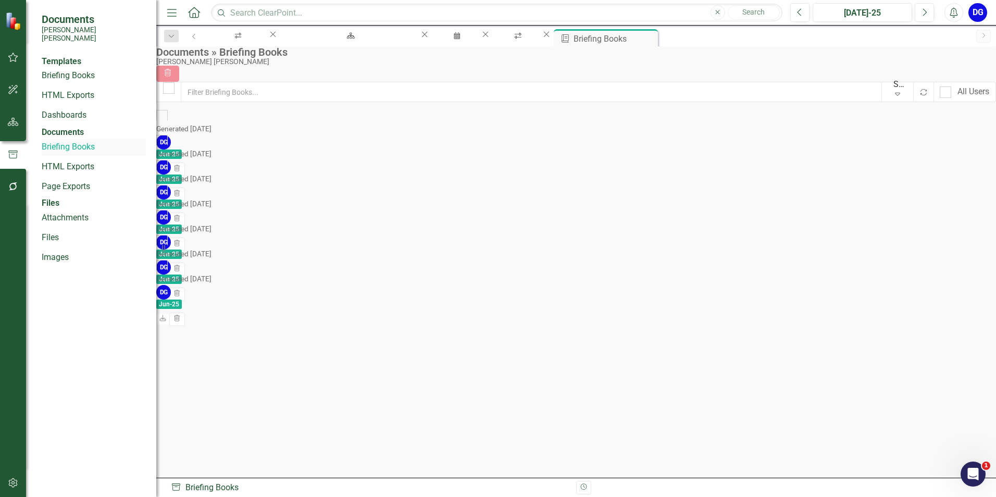
click at [67, 153] on link "Briefing Books" at bounding box center [94, 147] width 104 height 12
click at [655, 38] on icon "Close" at bounding box center [650, 37] width 10 height 8
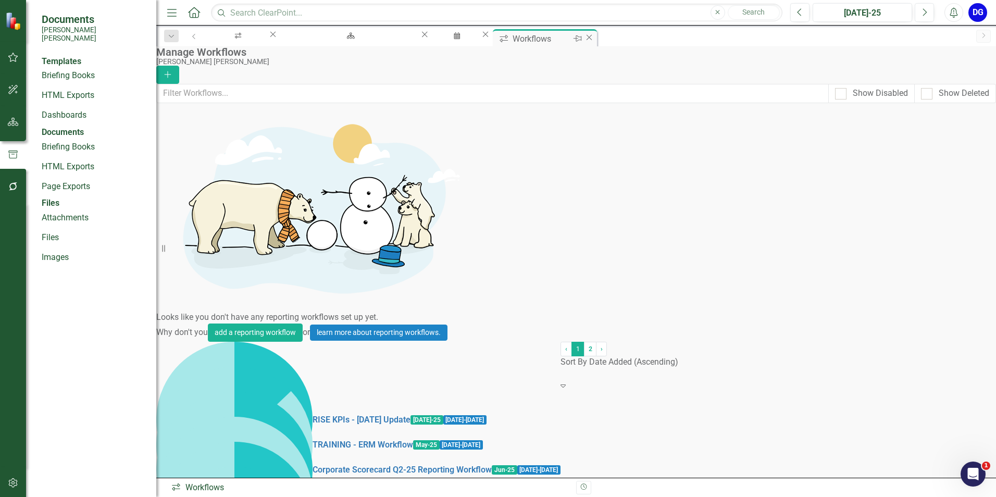
click at [594, 35] on icon "Close" at bounding box center [589, 37] width 10 height 8
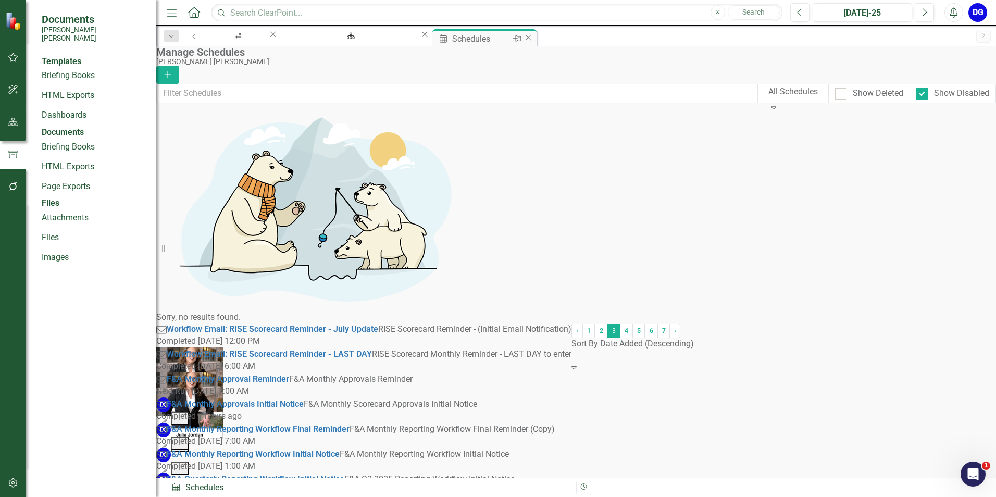
click at [523, 35] on icon "Close" at bounding box center [528, 37] width 10 height 8
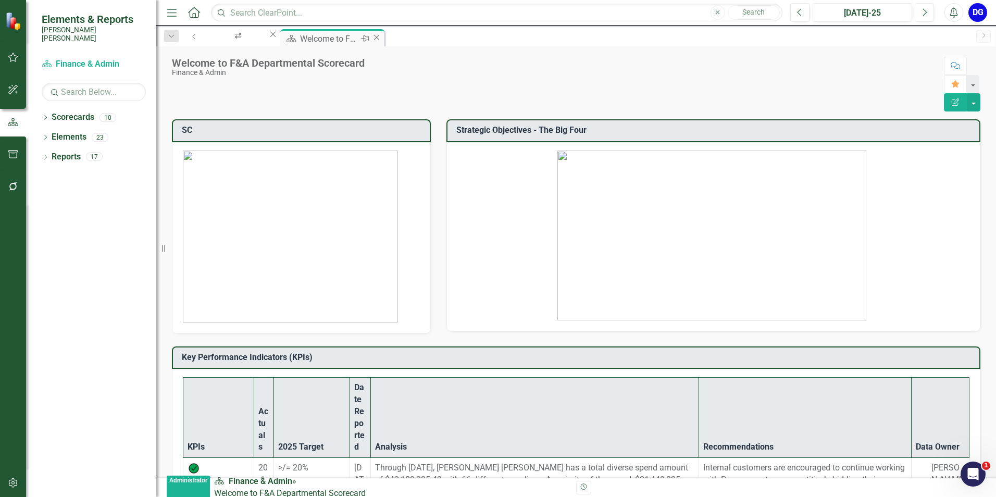
click at [382, 39] on icon "Close" at bounding box center [376, 37] width 10 height 8
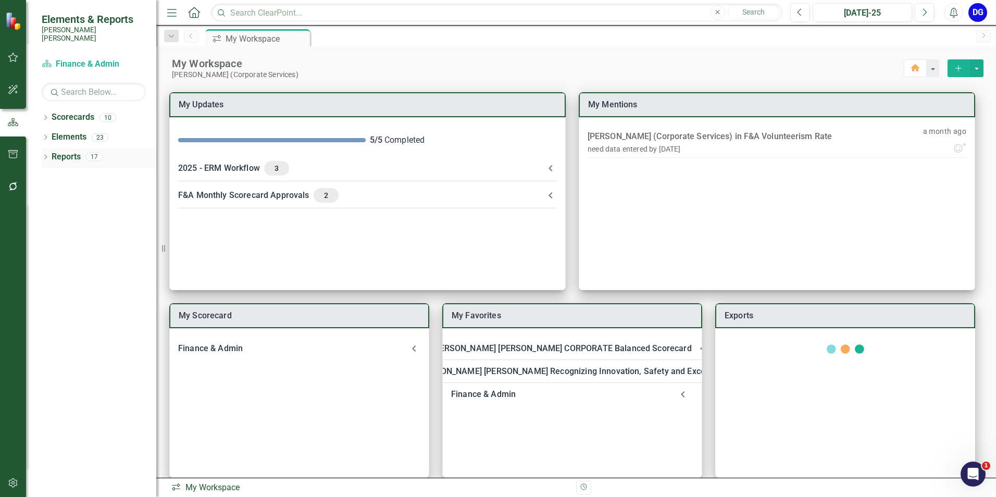
click at [45, 155] on icon "Dropdown" at bounding box center [45, 158] width 7 height 6
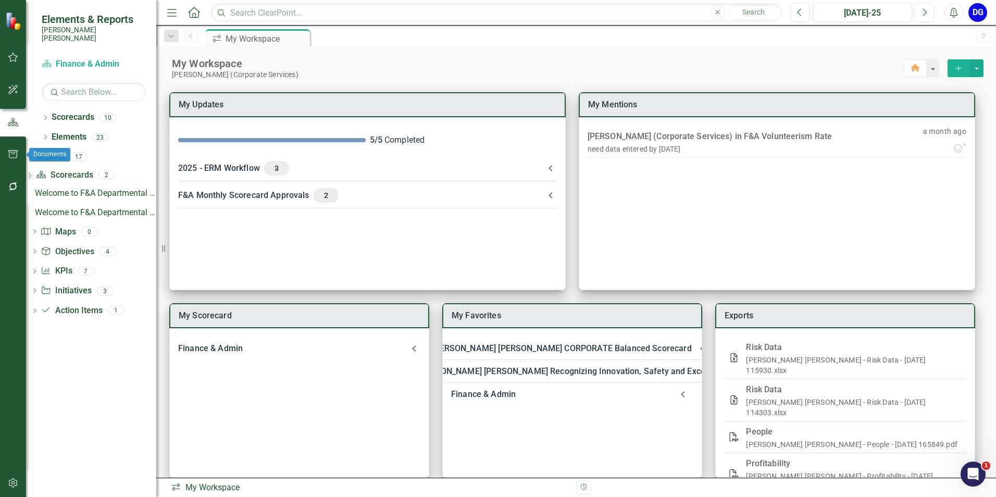
click at [18, 156] on icon "button" at bounding box center [13, 154] width 11 height 8
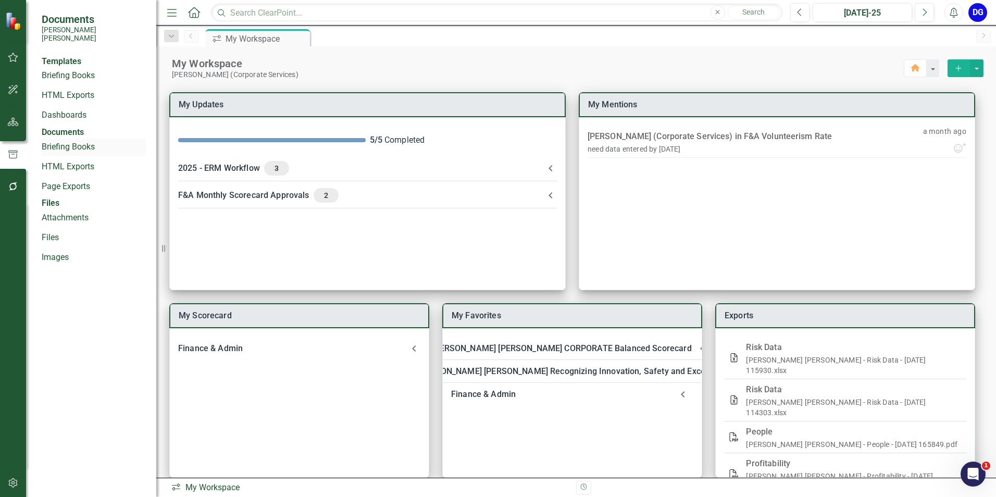
click at [83, 153] on link "Briefing Books" at bounding box center [94, 147] width 104 height 12
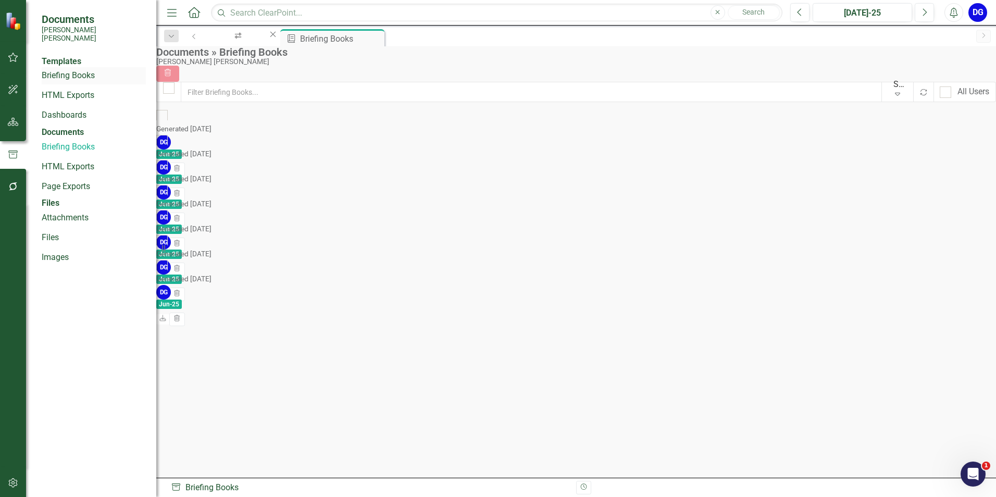
click at [80, 70] on link "Briefing Books" at bounding box center [94, 76] width 104 height 12
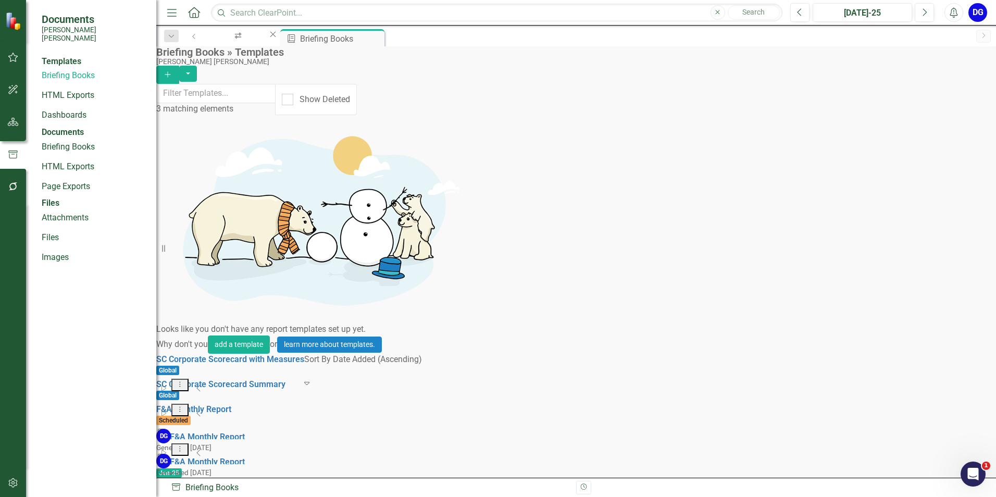
click at [184, 445] on icon "Dropdown Menu" at bounding box center [180, 448] width 9 height 7
click at [922, 252] on link "Edit Edit Template" at bounding box center [908, 253] width 96 height 19
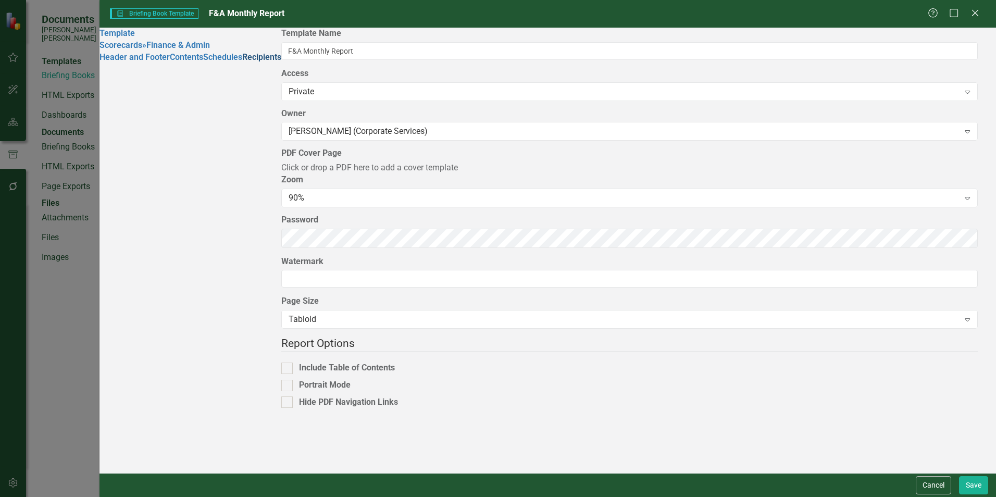
click at [242, 62] on link "Recipients" at bounding box center [261, 57] width 39 height 10
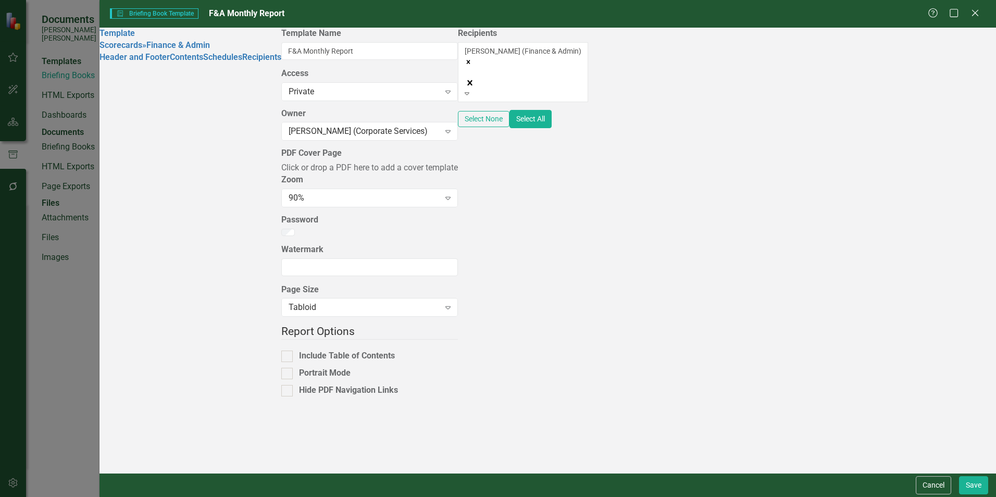
click at [465, 63] on div "[PERSON_NAME] (Finance & Admin)" at bounding box center [523, 61] width 117 height 31
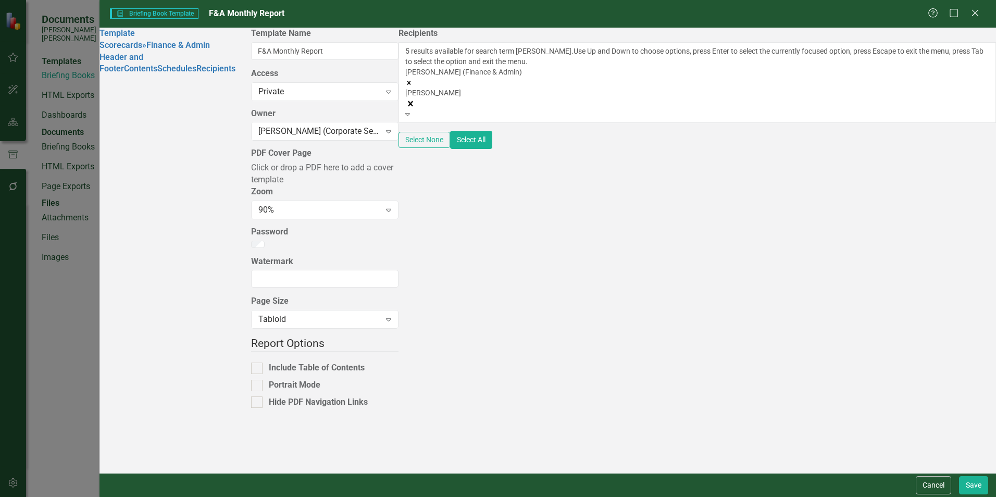
type input "[PERSON_NAME]"
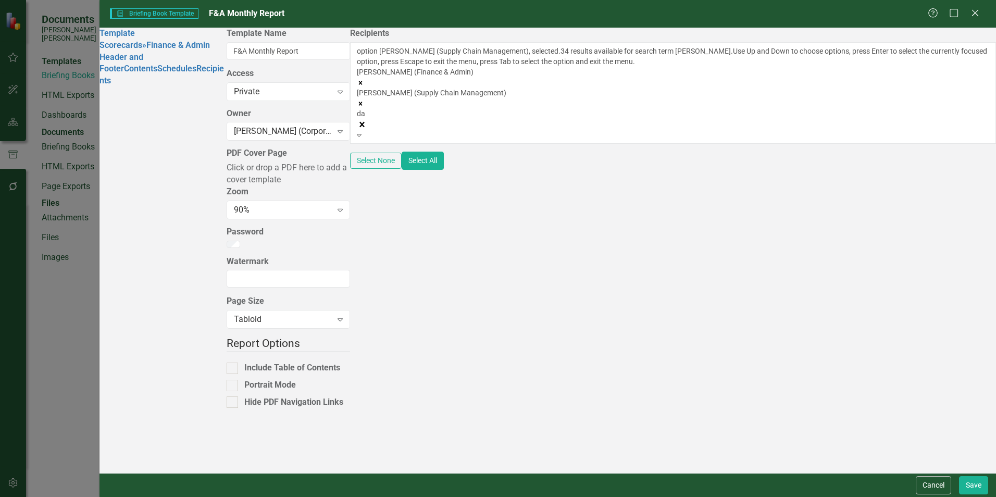
type input "d"
type input "mane"
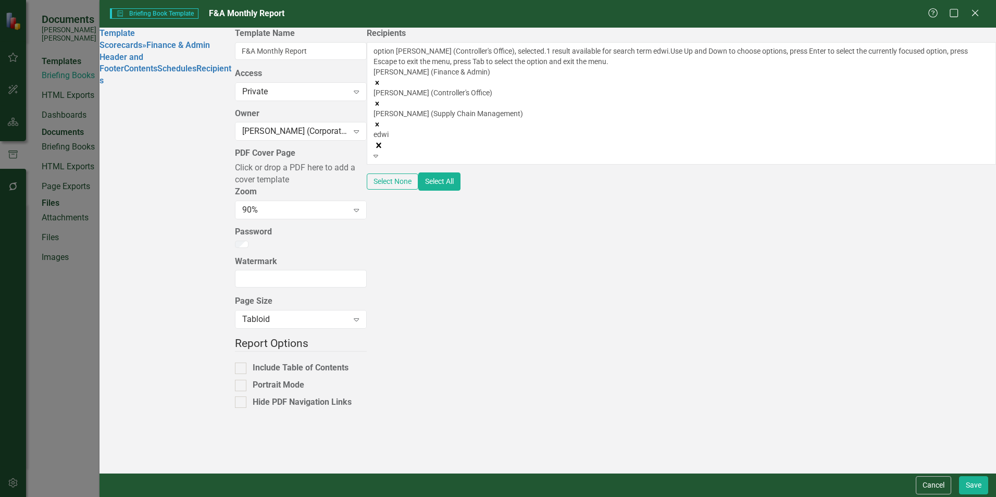
type input "[PERSON_NAME]"
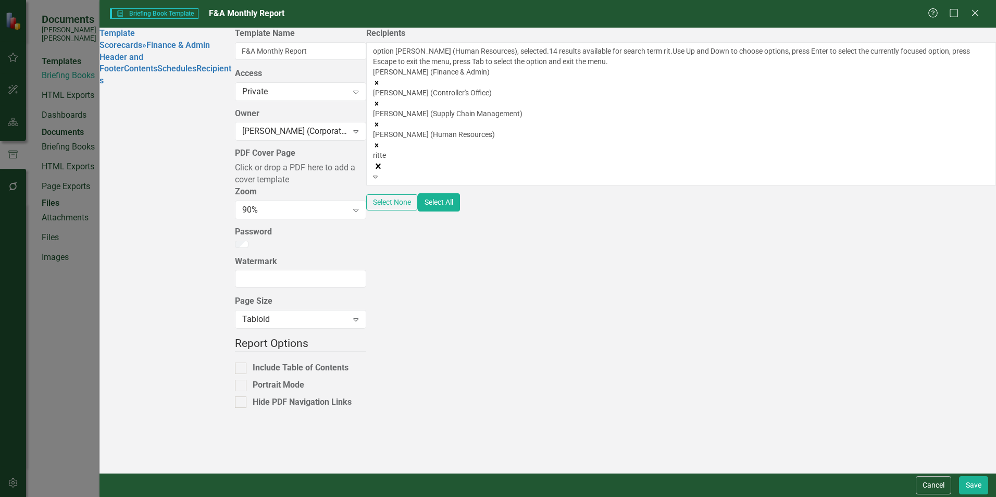
type input "[PERSON_NAME]"
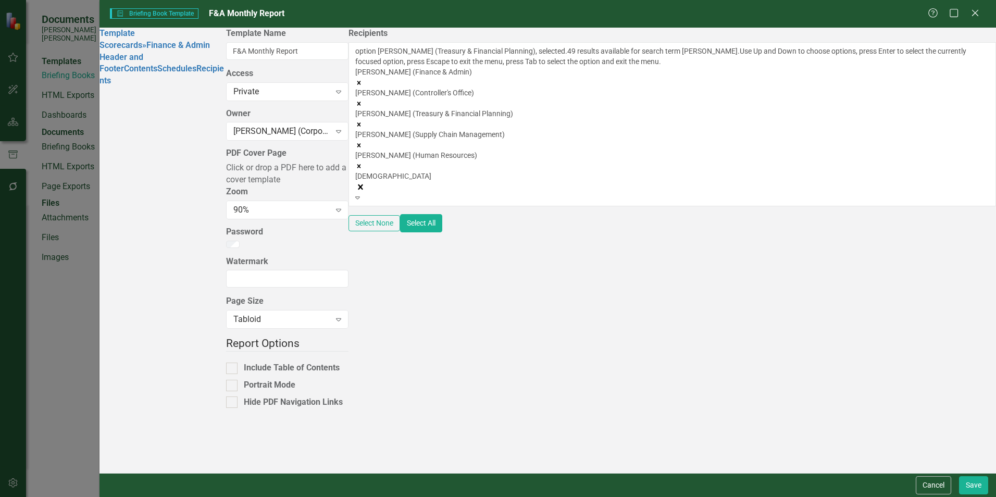
type input "[PERSON_NAME]"
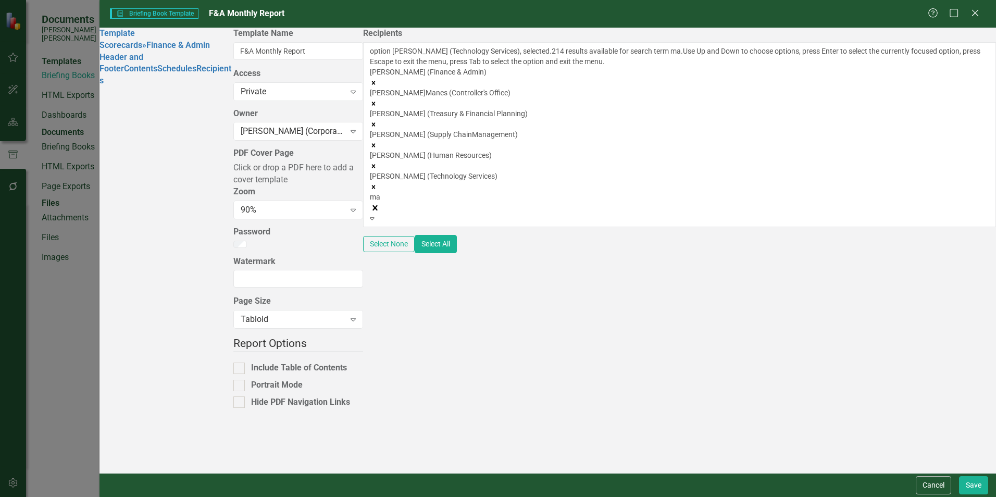
type input "m"
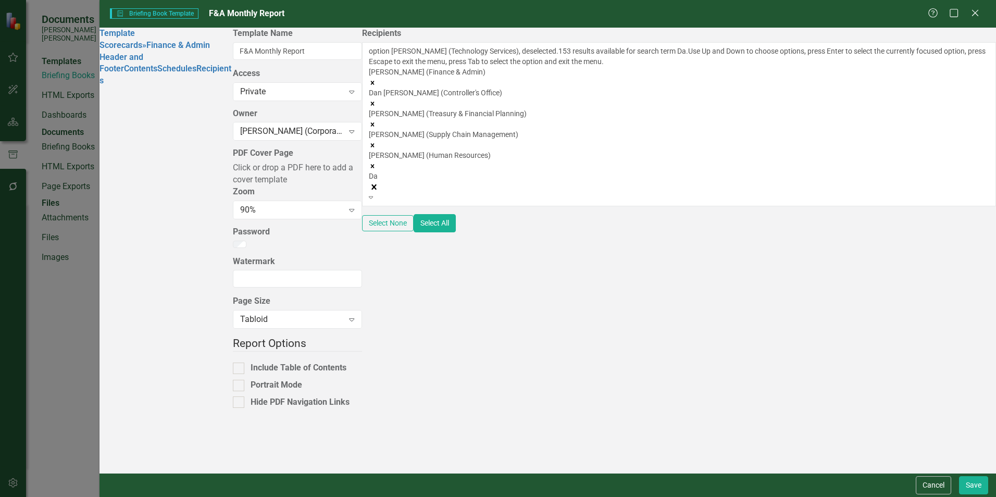
type input "D"
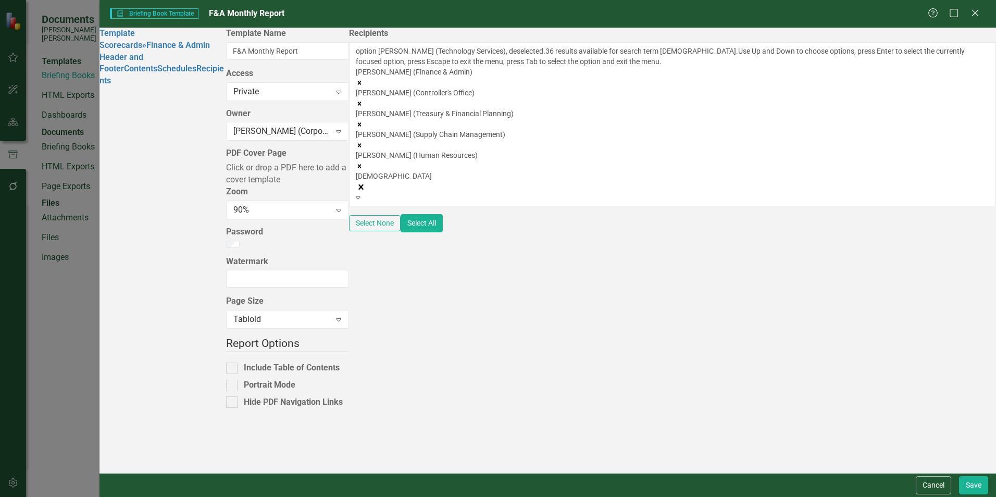
type input "[PERSON_NAME]"
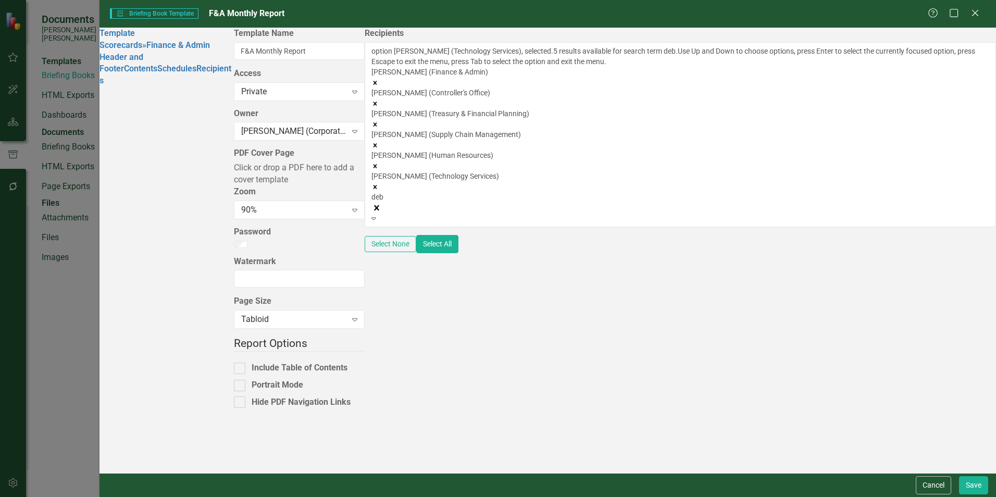
type input "debr"
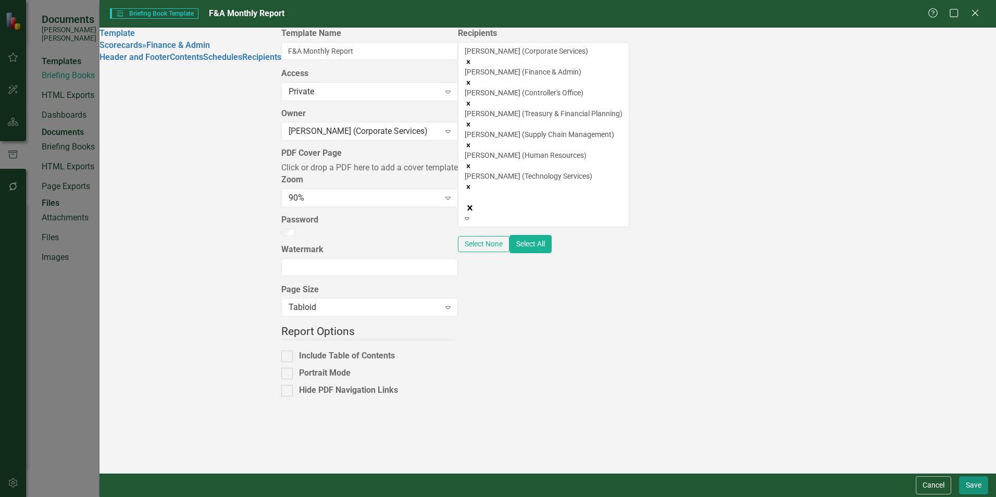
click at [964, 485] on button "Save" at bounding box center [973, 485] width 29 height 18
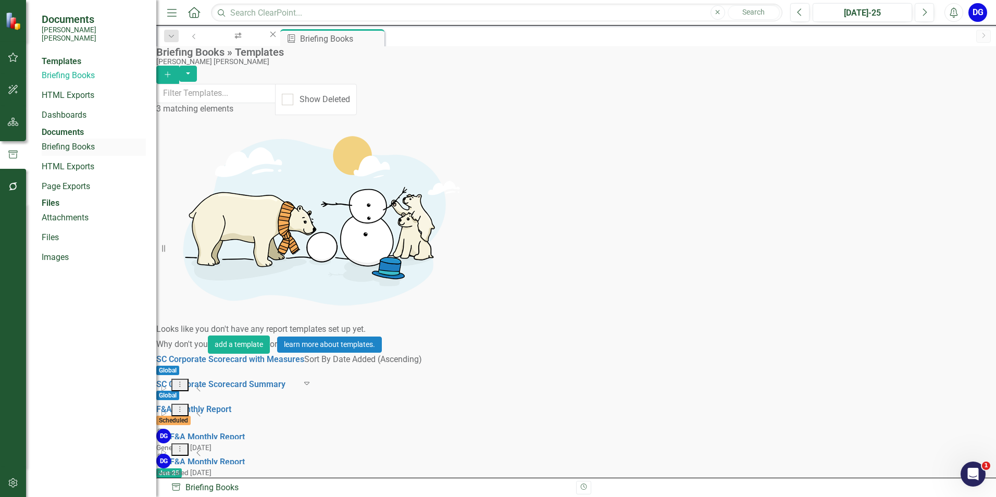
click at [86, 153] on link "Briefing Books" at bounding box center [94, 147] width 104 height 12
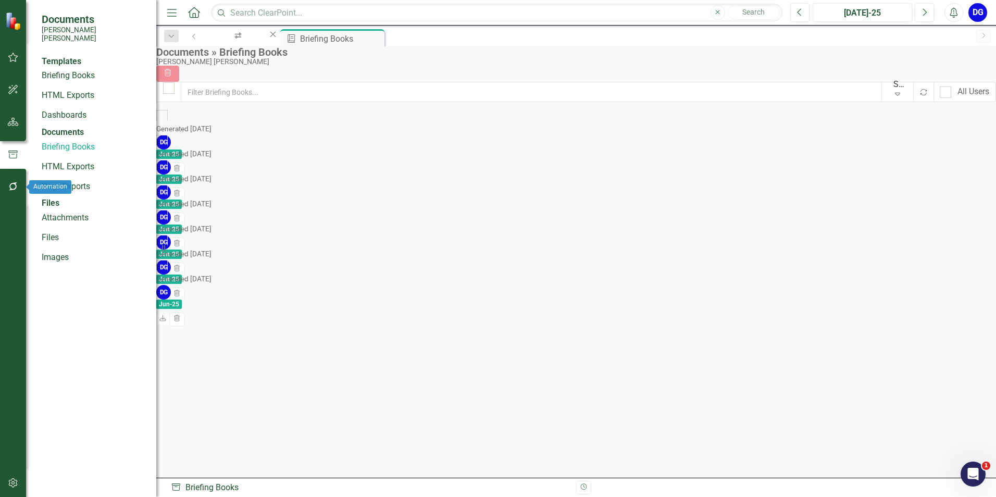
click at [13, 185] on icon "button" at bounding box center [13, 186] width 11 height 8
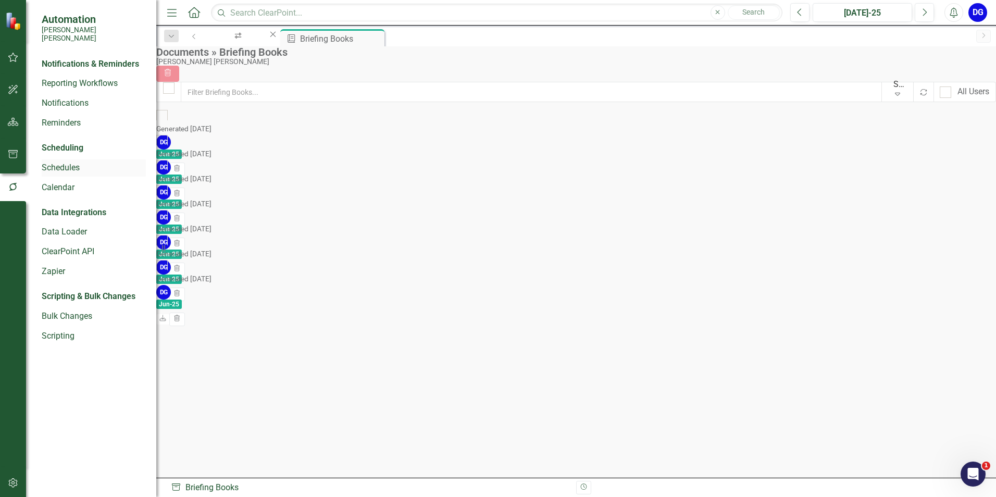
click at [58, 162] on link "Schedules" at bounding box center [94, 168] width 104 height 12
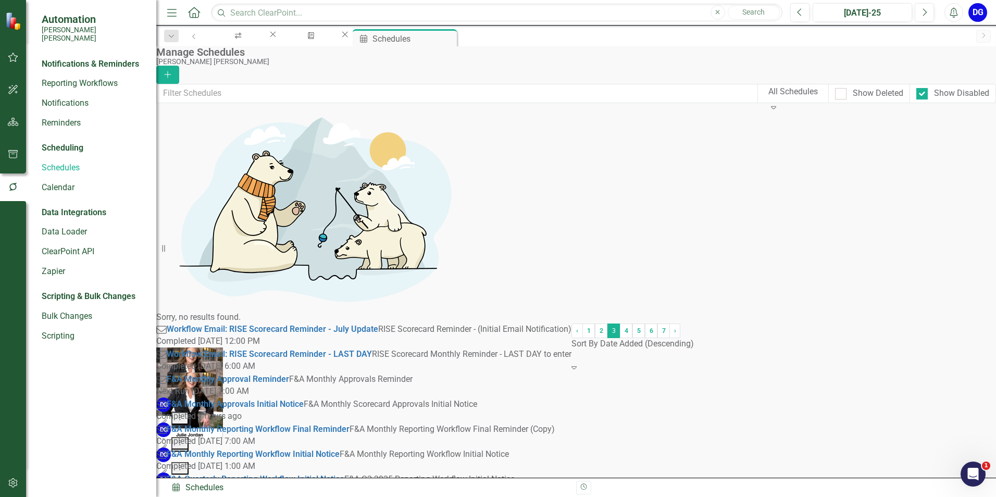
click at [167, 494] on icon "button" at bounding box center [164, 497] width 6 height 6
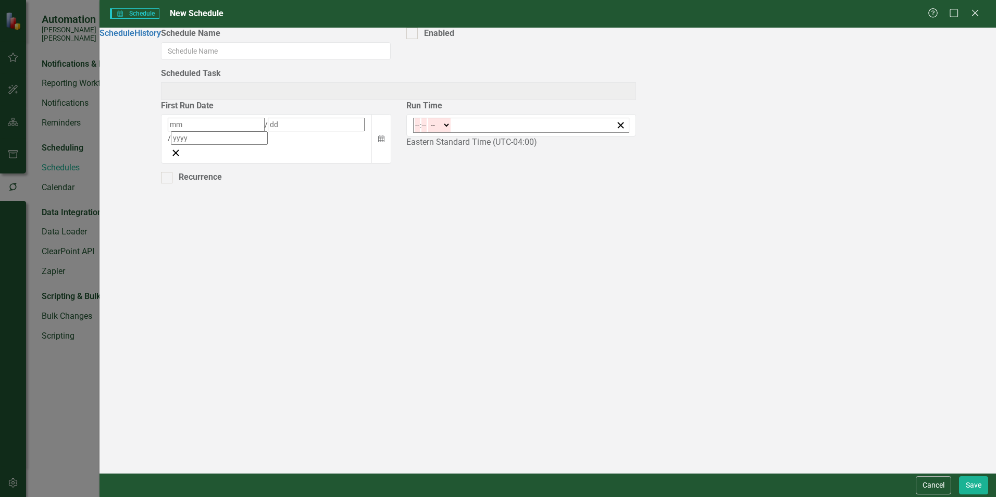
type input "F&A Monthly Reporting Workflow Initial Notice"
checkbox input "true"
type input "Workflow Email: F&A Monthly Reporting Workflow Initial Notice"
type input "8"
type input "1"
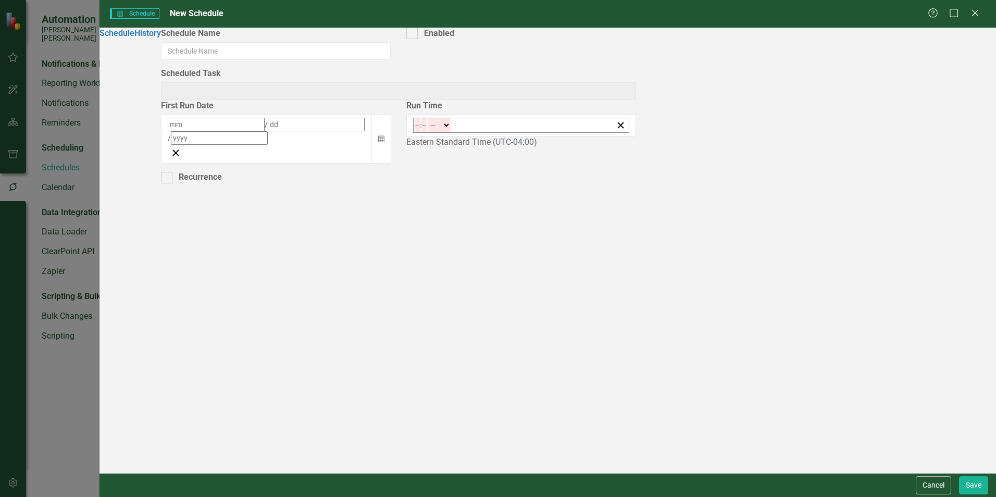
type input "2025"
type input "01:00"
type input "1"
type input "0"
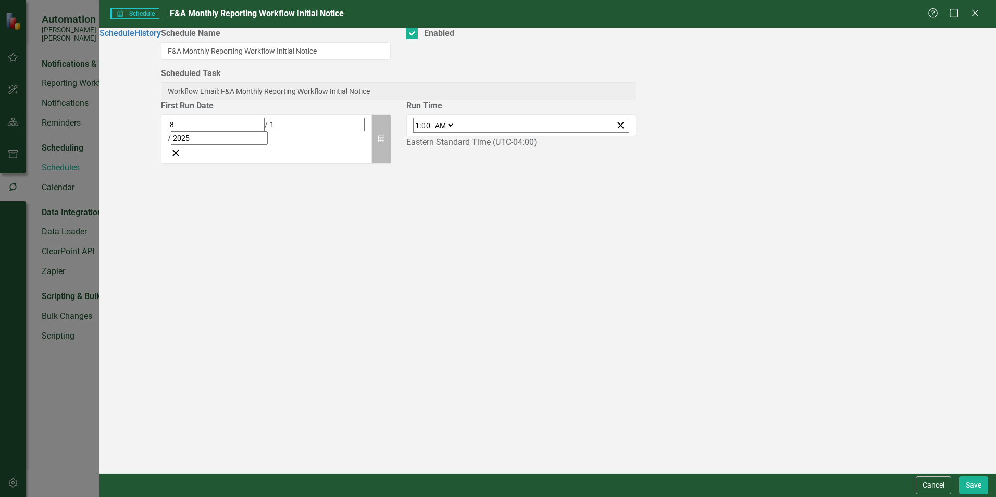
click at [384, 142] on icon "button" at bounding box center [381, 138] width 6 height 7
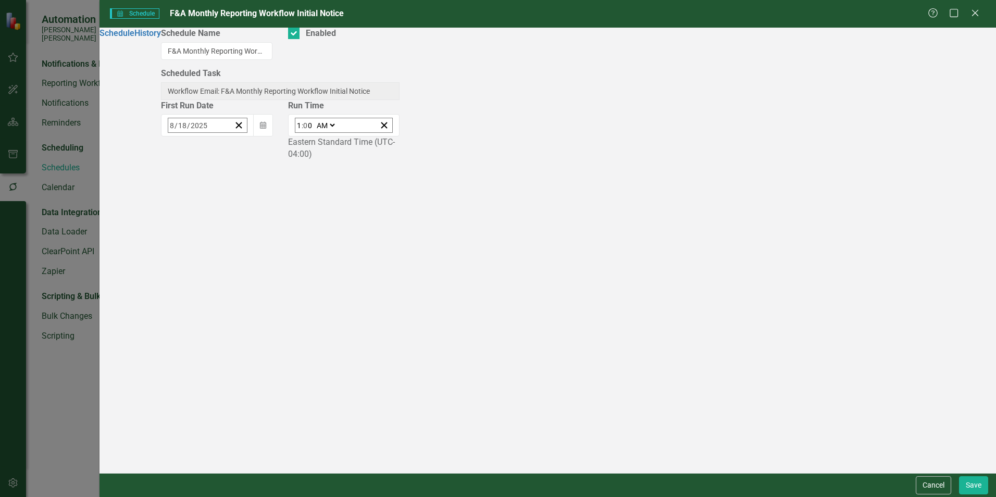
click at [203, 288] on abbr "1" at bounding box center [201, 284] width 4 height 8
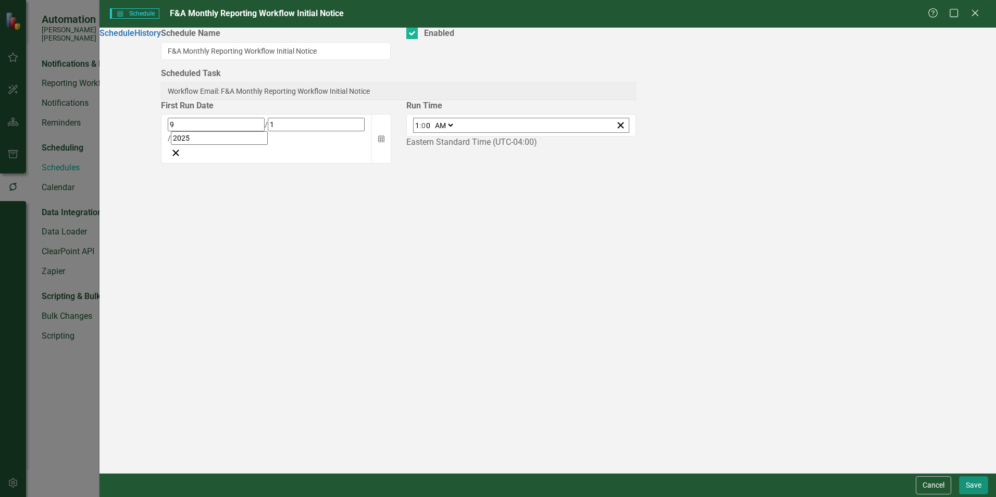
click at [972, 482] on button "Save" at bounding box center [973, 485] width 29 height 18
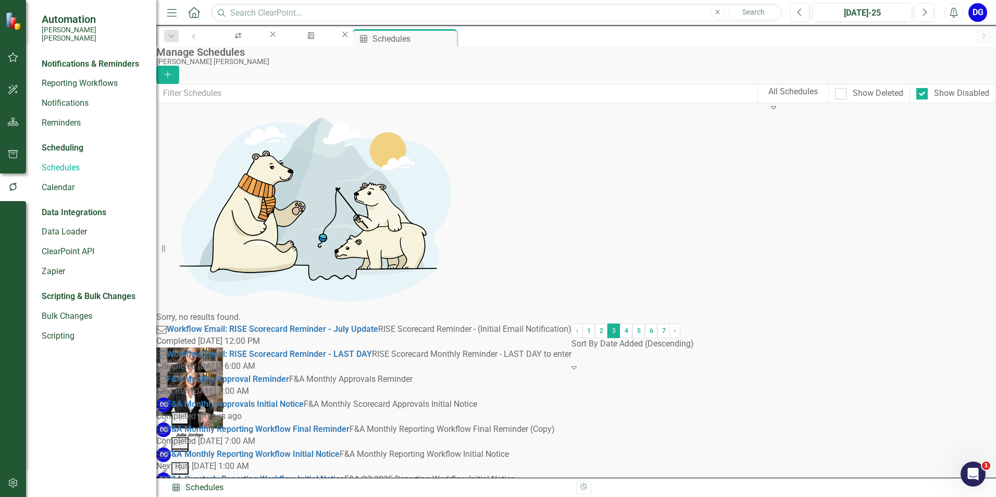
click at [168, 469] on icon "Edit" at bounding box center [164, 472] width 8 height 6
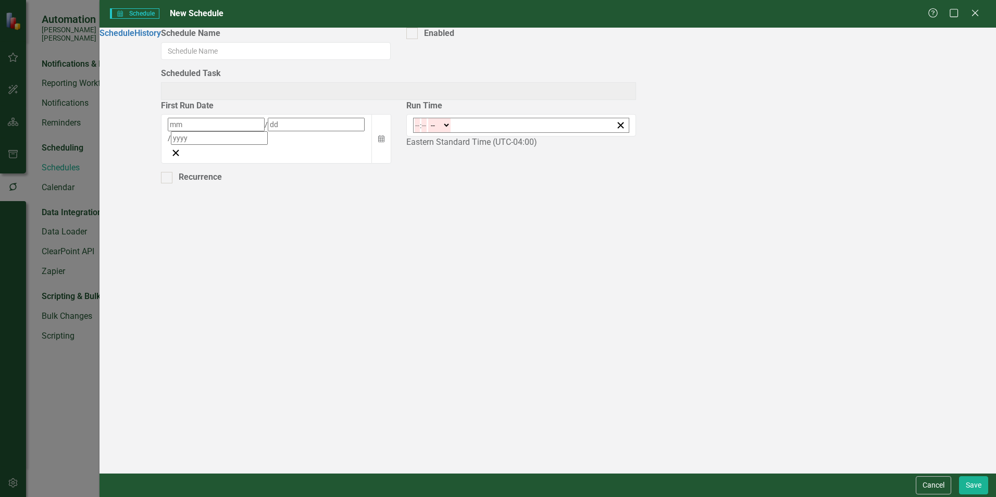
type input "Workflow Email: F&A Monthly Reporting Workflow Final Reminder (Copy)"
type input "07:00"
type input "7"
type input "0"
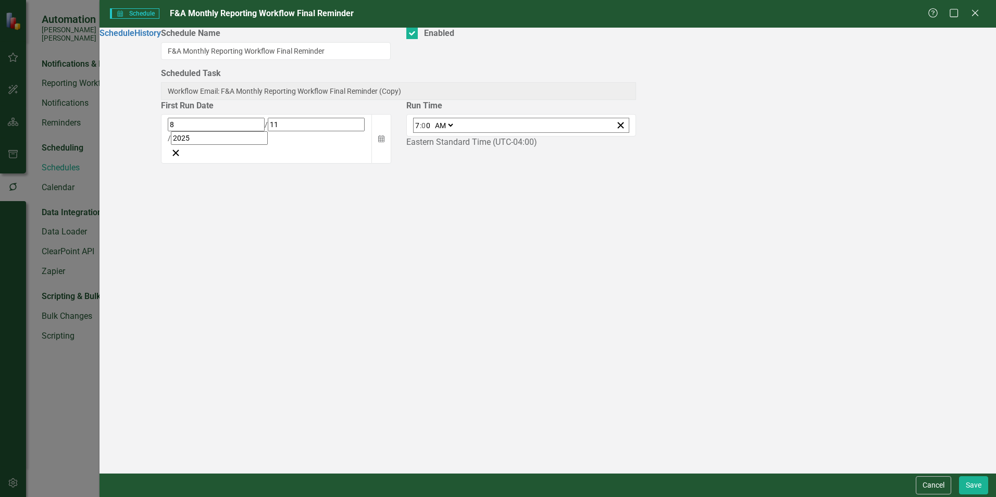
type input "F&A Monthly Reporting Workflow Final Reminder"
checkbox input "true"
type input "8"
type input "11"
type input "2025"
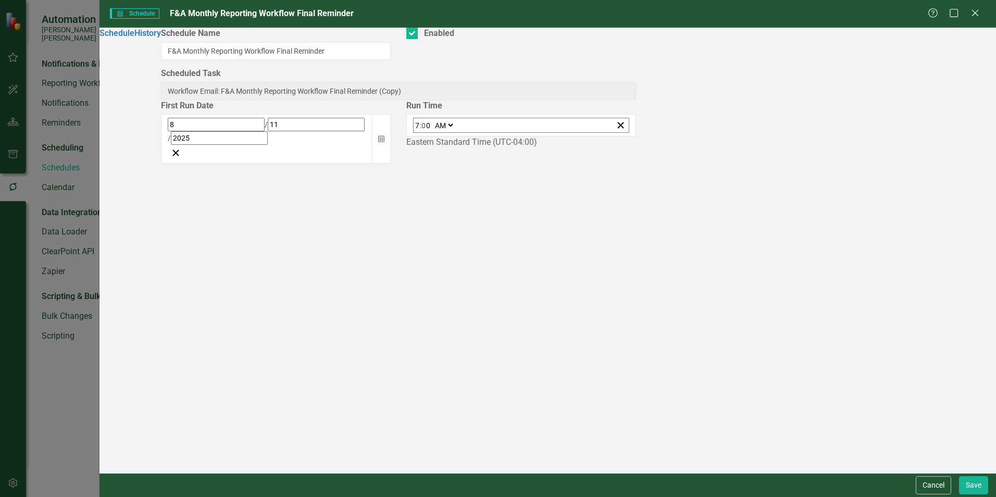
click at [356, 145] on div "[DATE]" at bounding box center [267, 131] width 198 height 27
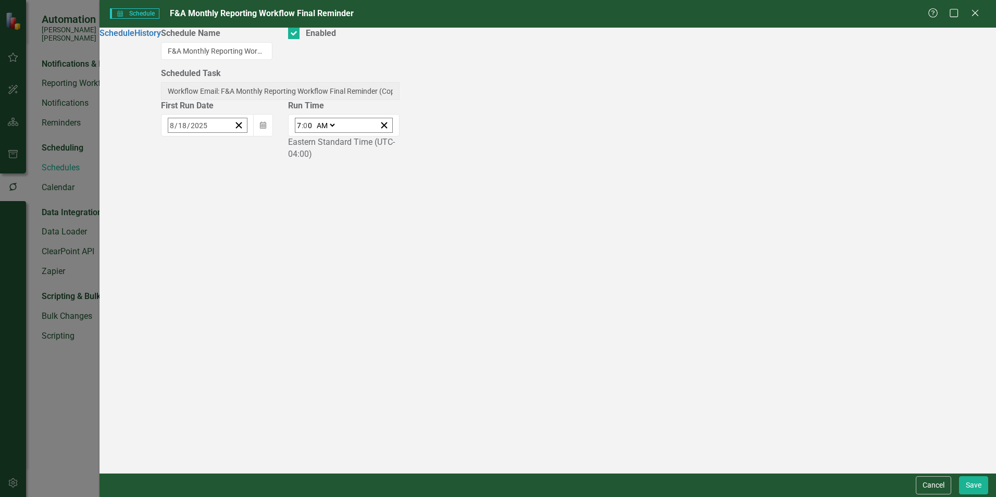
click at [320, 159] on button "›" at bounding box center [308, 147] width 23 height 23
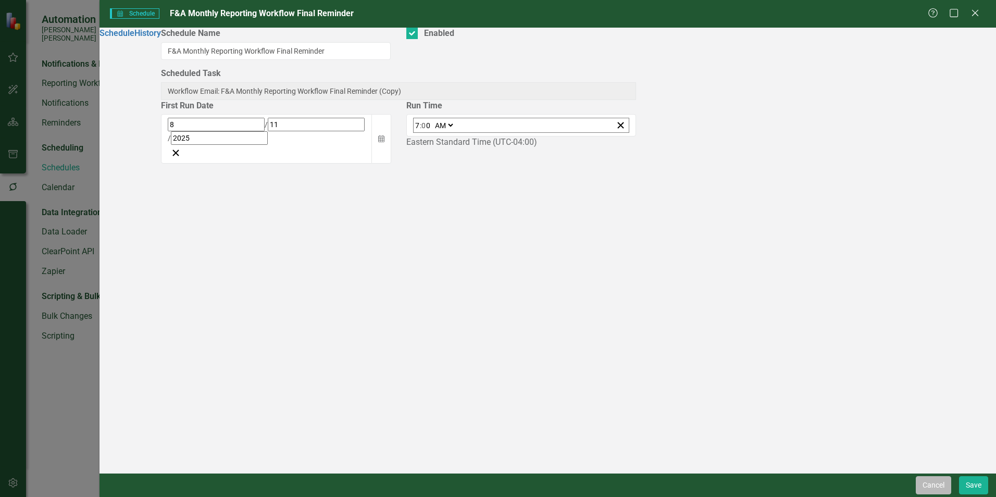
click at [939, 480] on button "Cancel" at bounding box center [933, 485] width 35 height 18
